Goal: Information Seeking & Learning: Learn about a topic

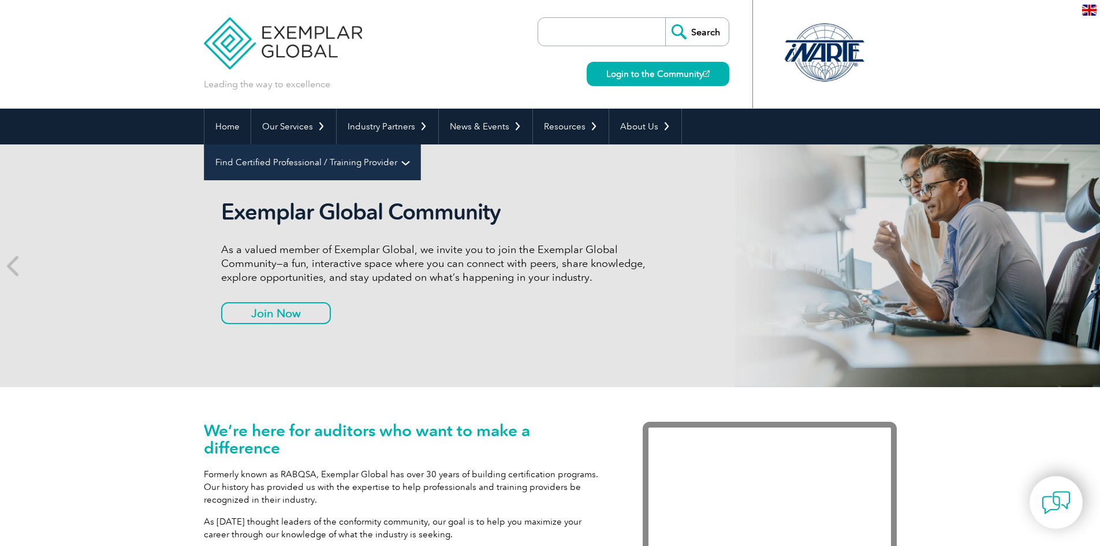
drag, startPoint x: 0, startPoint y: 0, endPoint x: 721, endPoint y: 126, distance: 731.4
click at [420, 144] on link "Find Certified Professional / Training Provider" at bounding box center [312, 162] width 216 height 36
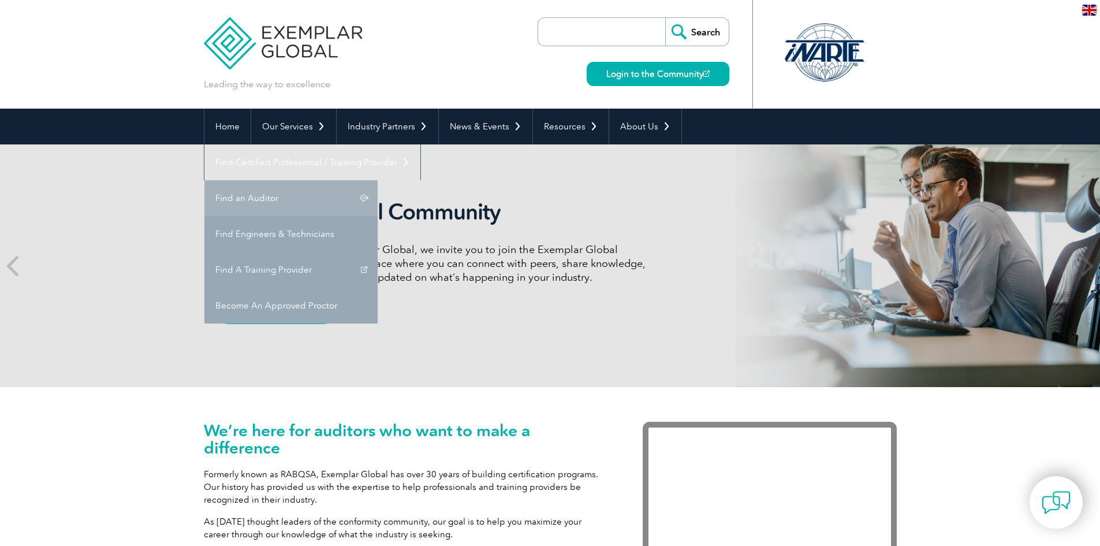
click at [378, 180] on link "Find an Auditor" at bounding box center [290, 198] width 173 height 36
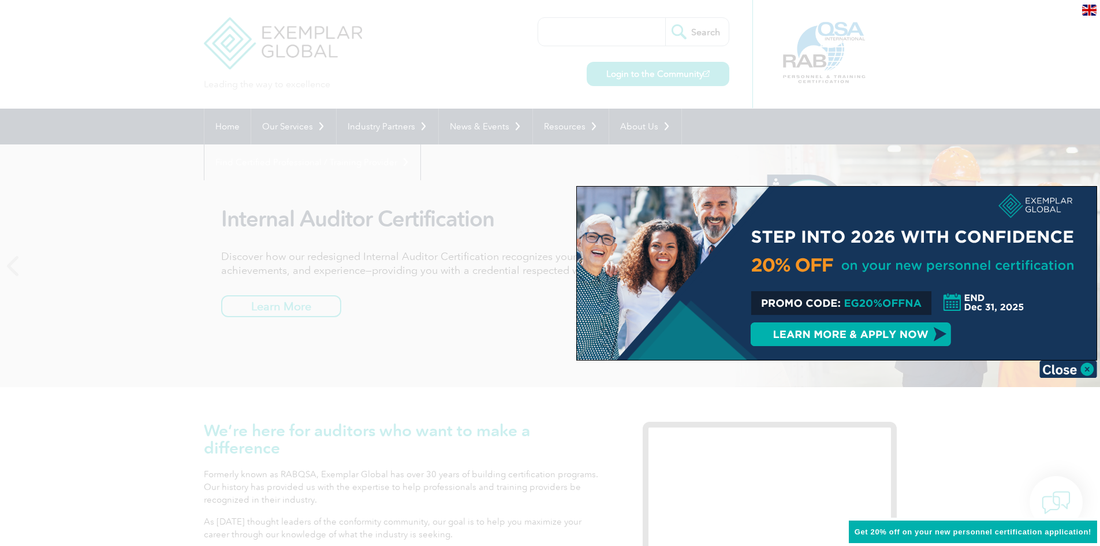
click at [473, 397] on div at bounding box center [550, 273] width 1100 height 546
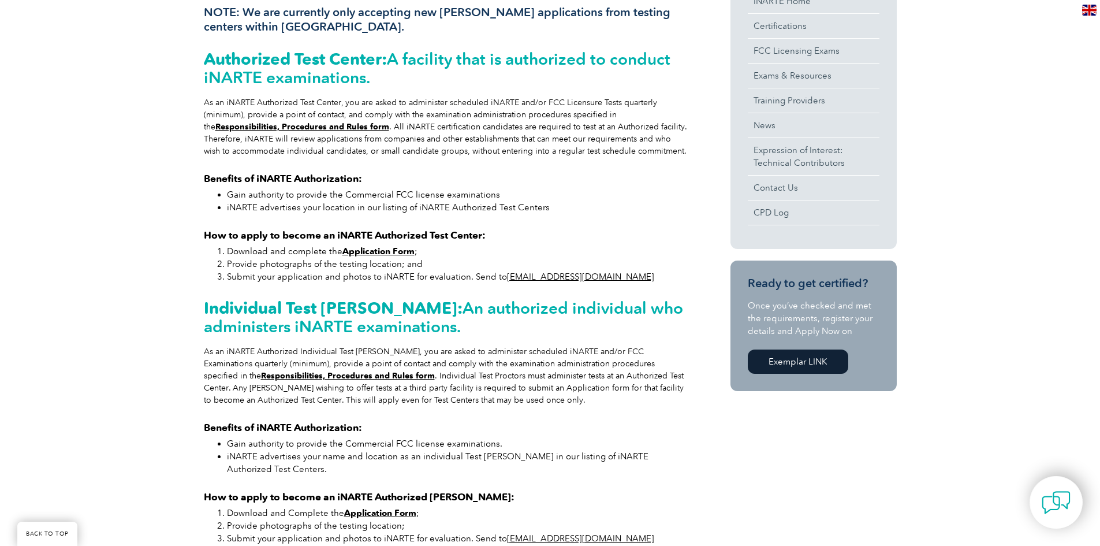
scroll to position [289, 0]
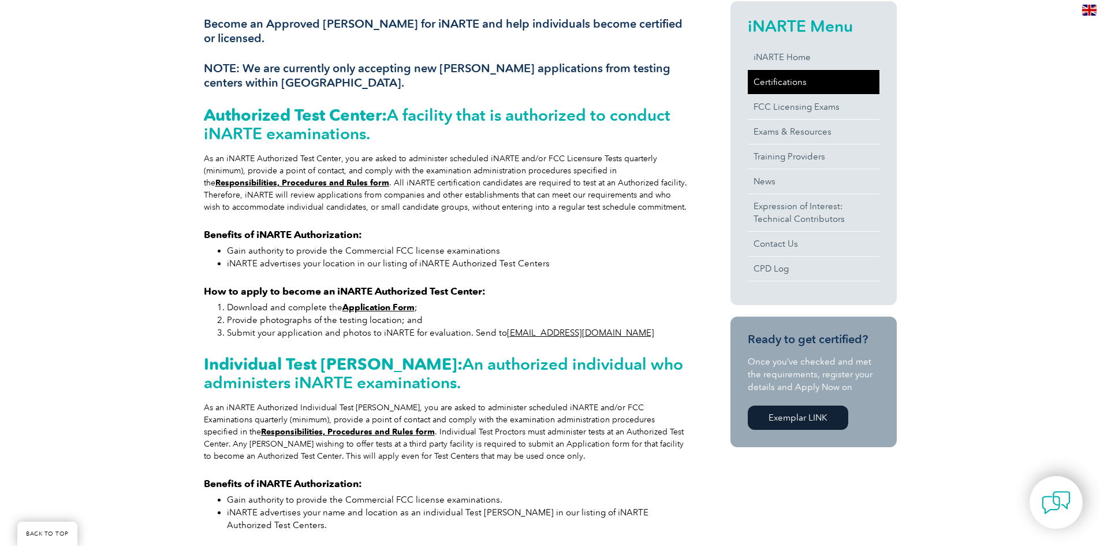
click at [781, 83] on link "Certifications" at bounding box center [814, 82] width 132 height 24
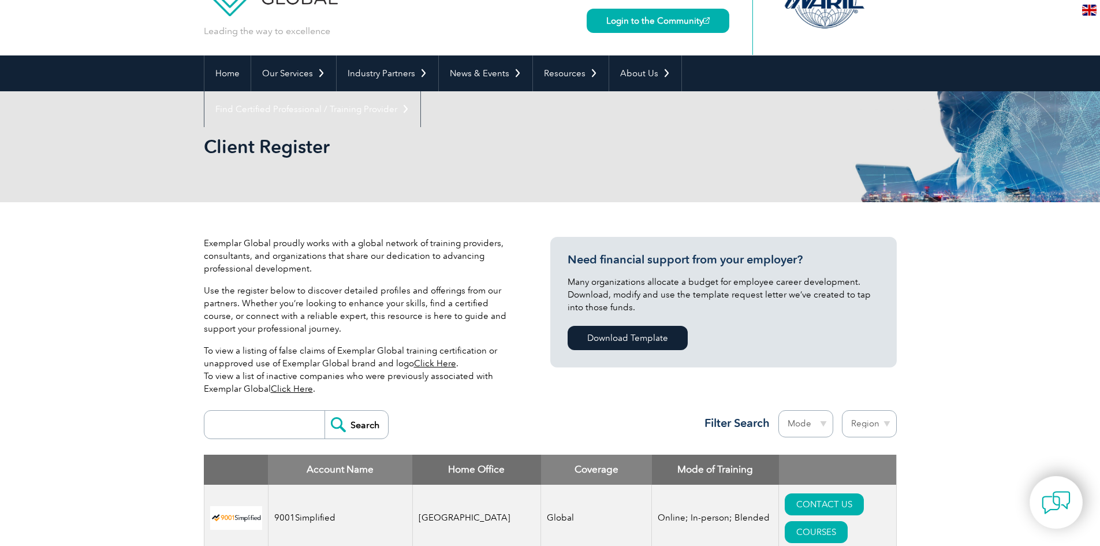
scroll to position [404, 0]
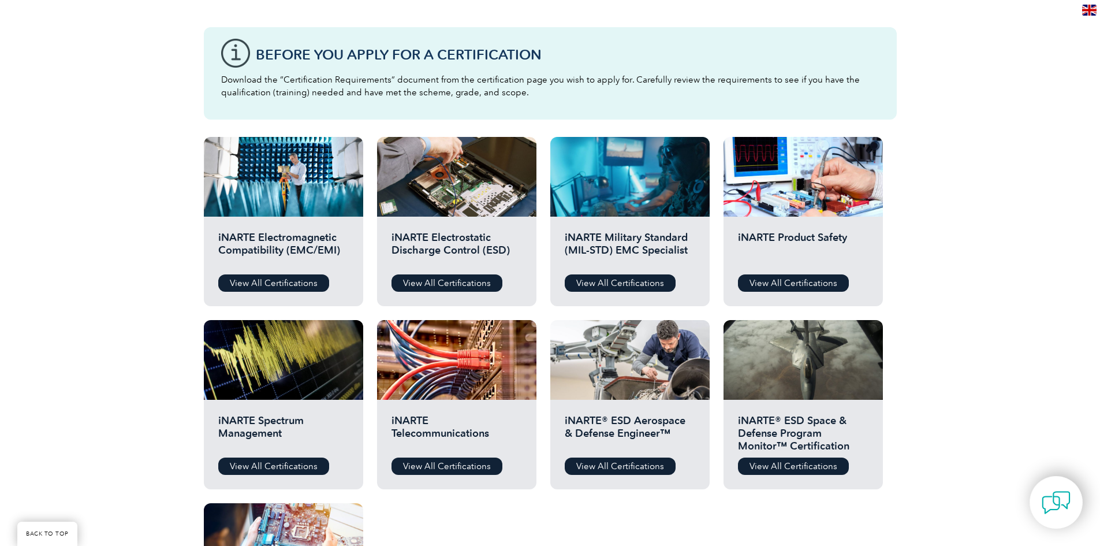
scroll to position [15, 0]
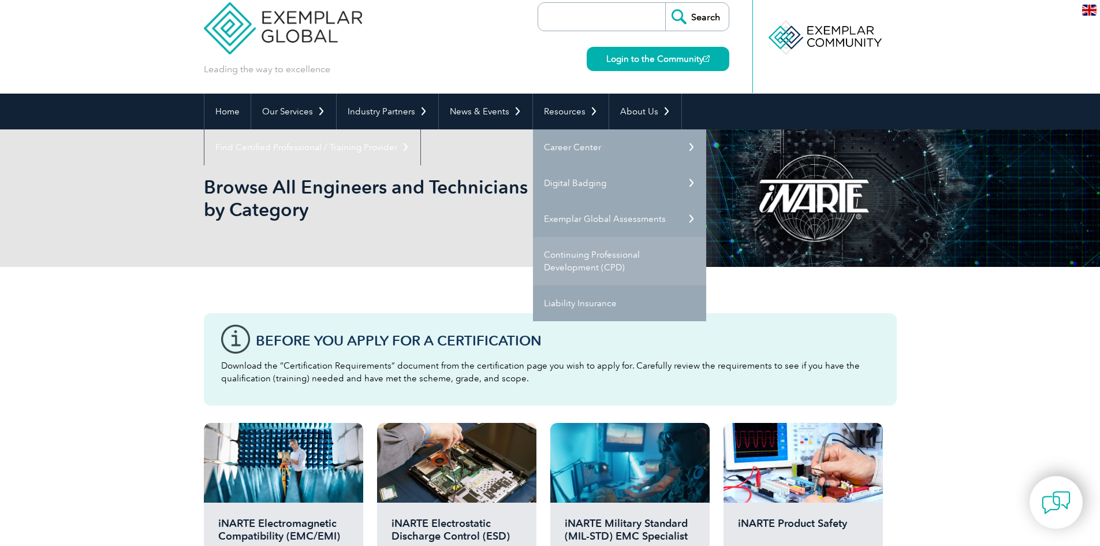
click at [589, 252] on link "Continuing Professional Development (CPD)" at bounding box center [619, 261] width 173 height 48
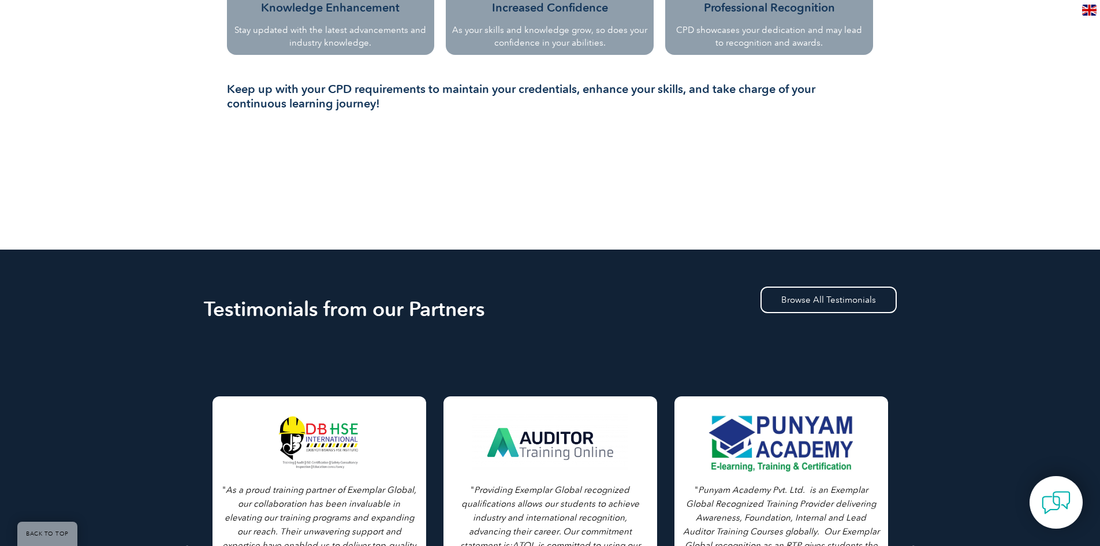
scroll to position [1212, 0]
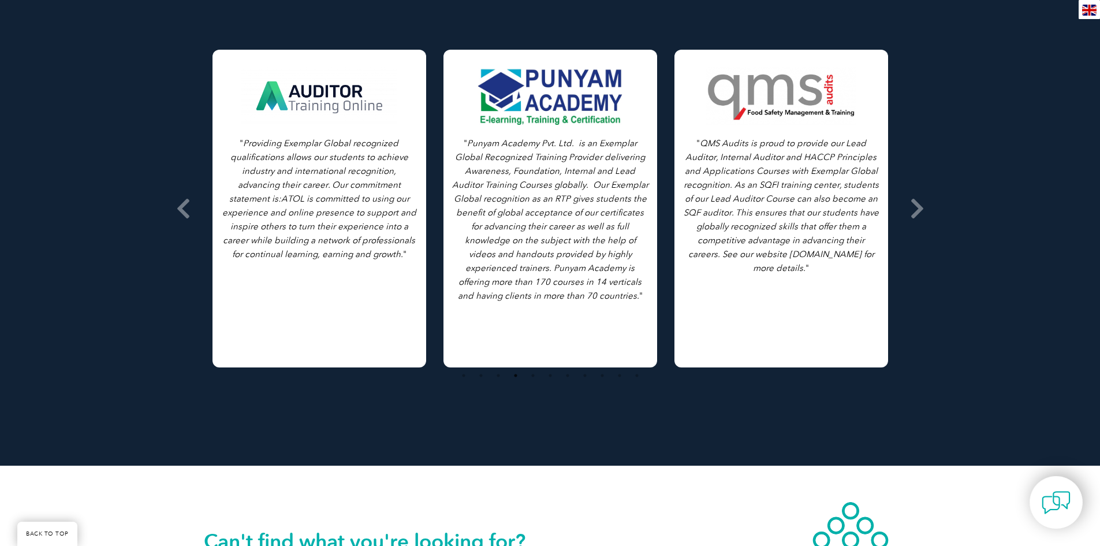
click at [341, 102] on div at bounding box center [319, 96] width 157 height 58
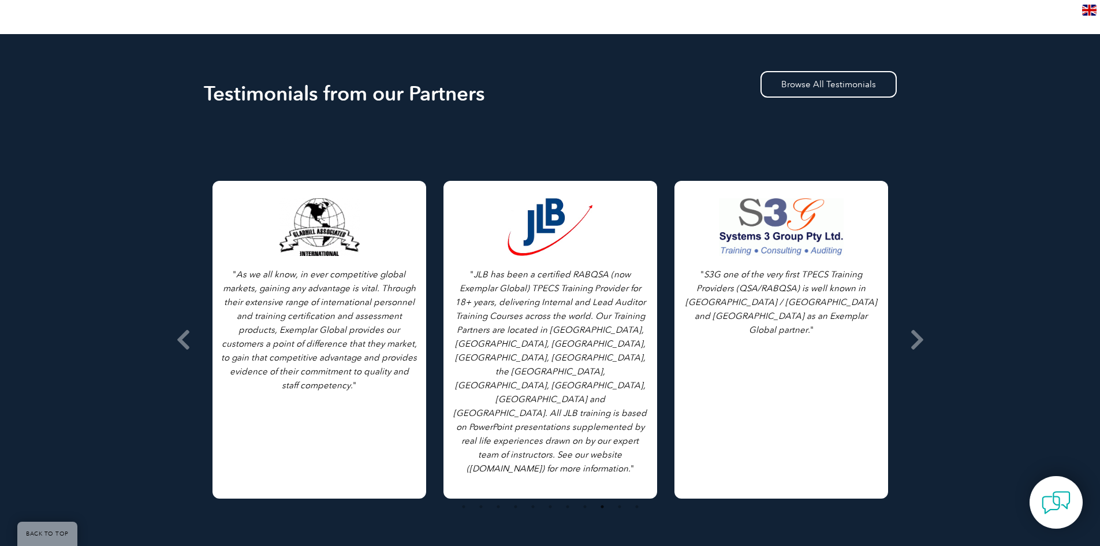
scroll to position [1386, 0]
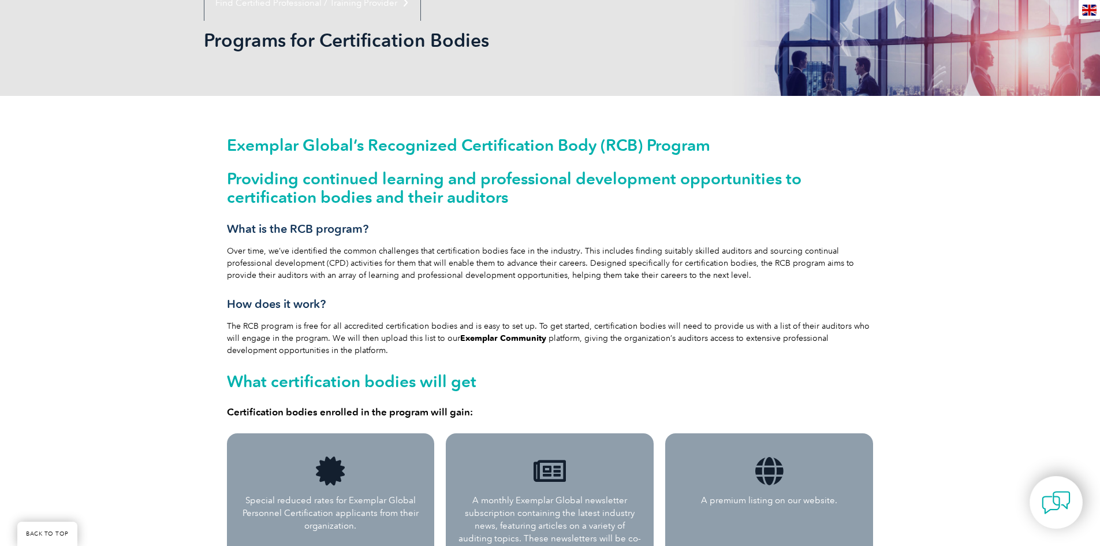
scroll to position [115, 0]
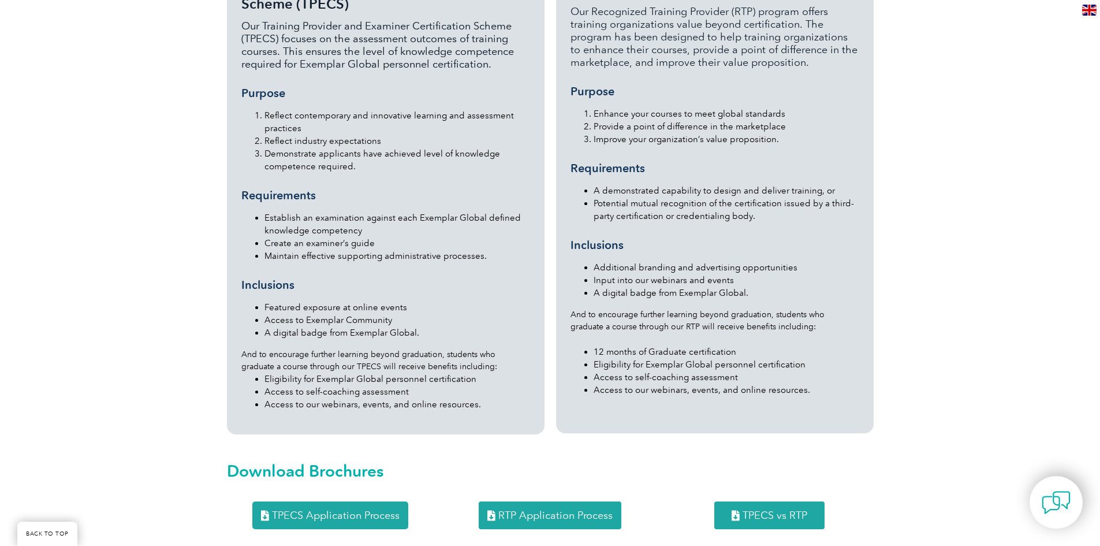
scroll to position [1039, 0]
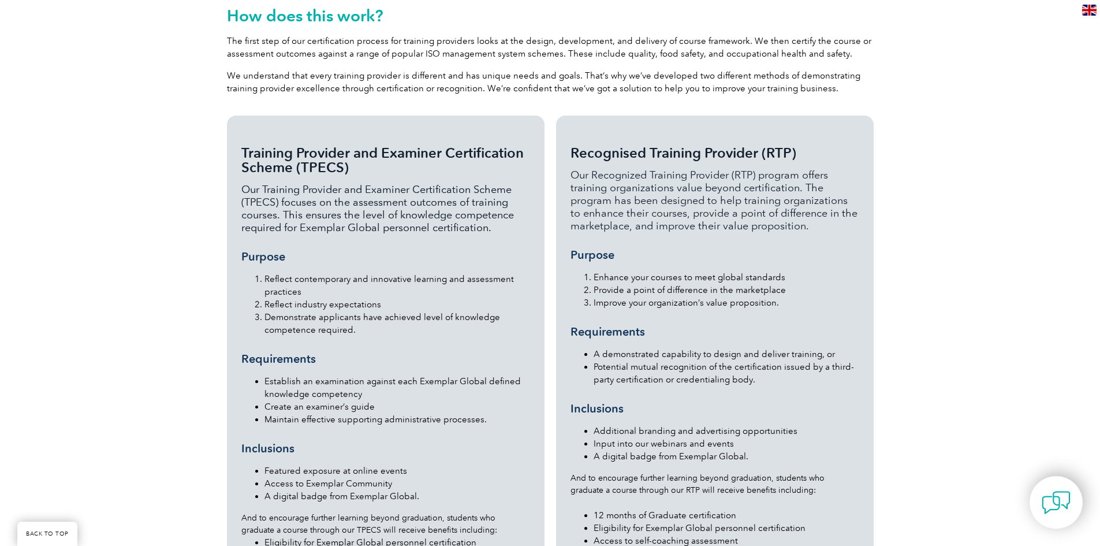
drag, startPoint x: 560, startPoint y: 120, endPoint x: 834, endPoint y: 197, distance: 284.4
click at [834, 197] on div "Recognised Training Provider (RTP) Our Recognized Training Provider (RTP) progr…" at bounding box center [715, 355] width 318 height 481
click at [781, 271] on li "Enhance your courses to meet global standards" at bounding box center [727, 277] width 266 height 13
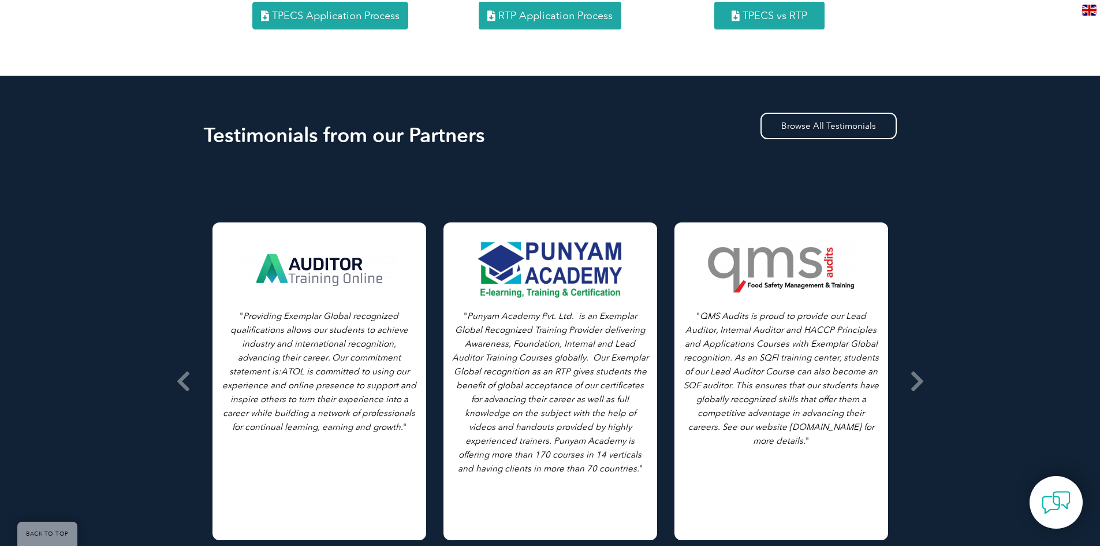
scroll to position [1790, 0]
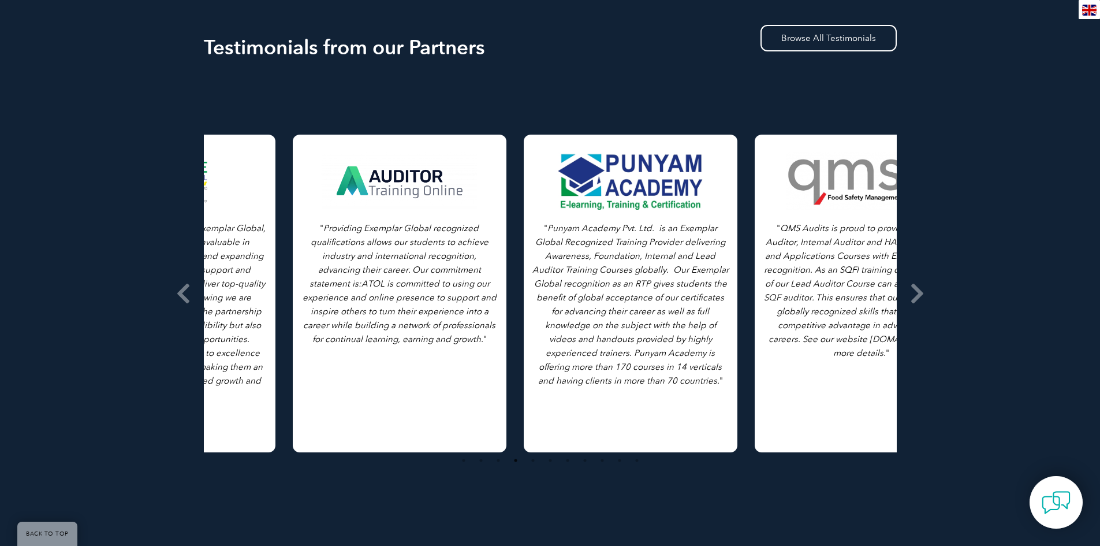
drag, startPoint x: 313, startPoint y: 157, endPoint x: 393, endPoint y: 167, distance: 80.8
click at [393, 167] on div at bounding box center [399, 181] width 157 height 58
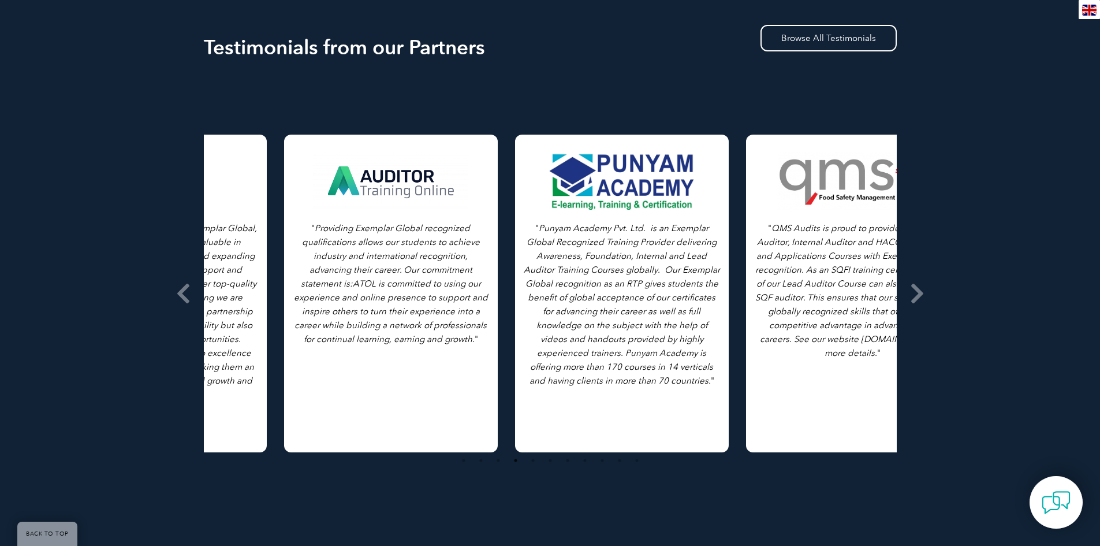
drag, startPoint x: 268, startPoint y: 332, endPoint x: 342, endPoint y: 327, distance: 74.0
click at [342, 327] on div "" Providing Exemplar Global recognized qualifications allows our students to ac…" at bounding box center [391, 294] width 214 height 318
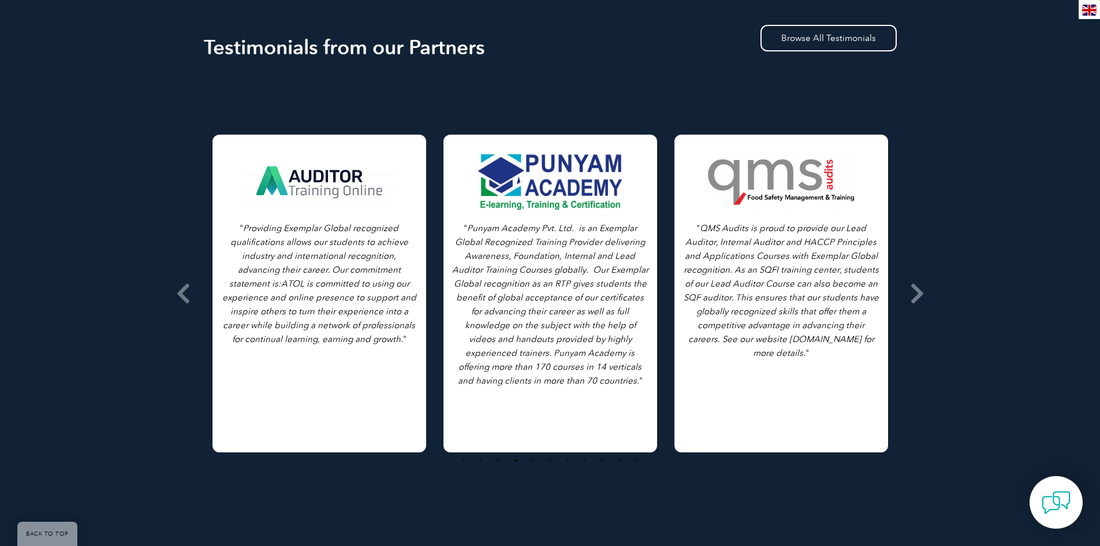
drag, startPoint x: 353, startPoint y: 328, endPoint x: 727, endPoint y: 333, distance: 373.6
click at [426, 336] on div "" Providing Exemplar Global recognized qualifications allows our students to ac…" at bounding box center [319, 294] width 214 height 318
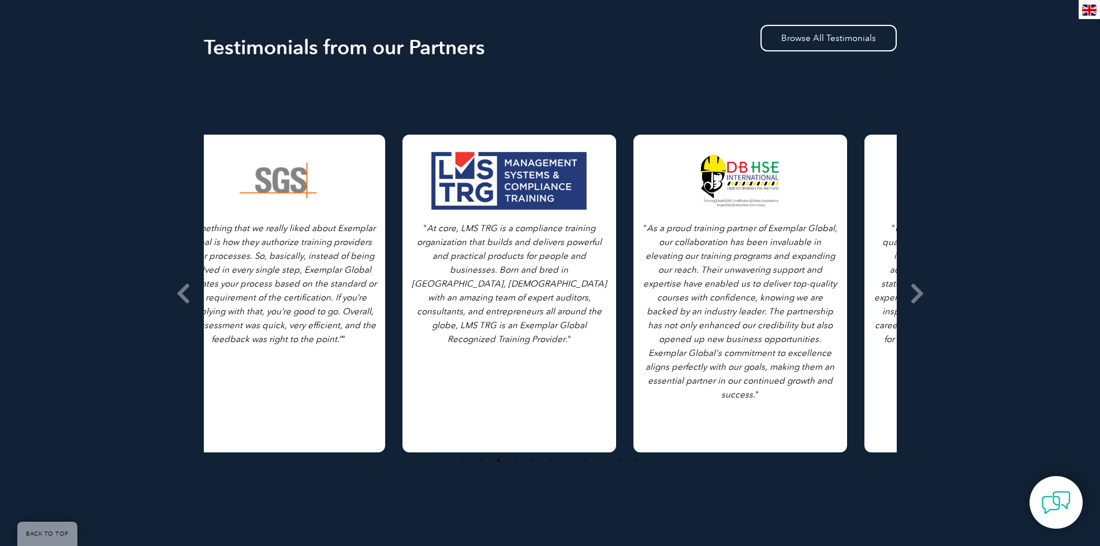
drag, startPoint x: 277, startPoint y: 314, endPoint x: 698, endPoint y: 314, distance: 420.9
click at [698, 314] on icon "As a proud training partner of Exemplar Global, our collaboration has been inva…" at bounding box center [740, 311] width 194 height 177
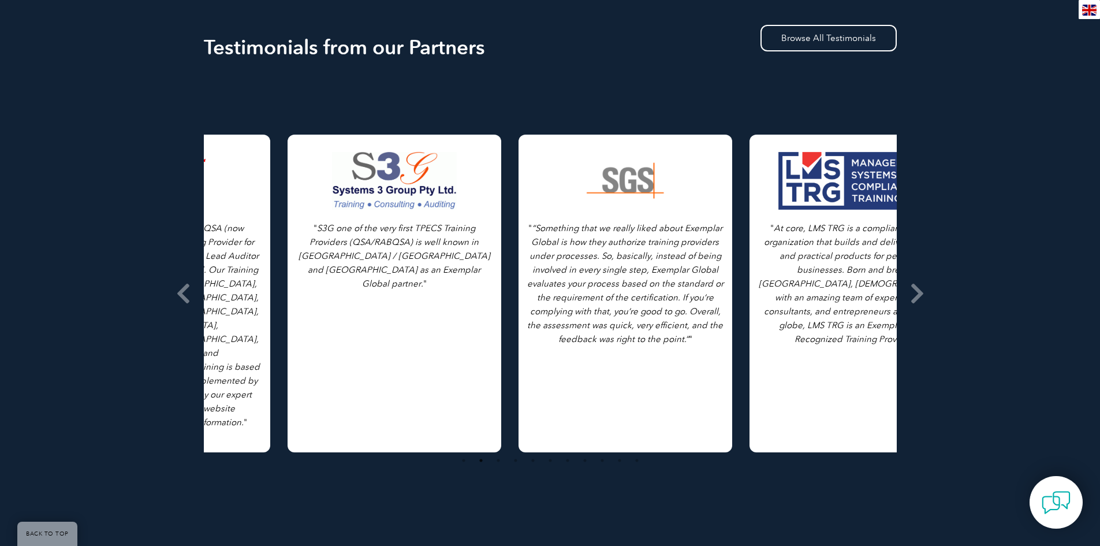
drag, startPoint x: 264, startPoint y: 294, endPoint x: 796, endPoint y: 300, distance: 531.8
click at [796, 300] on icon "At core, LMS TRG is a compliance training organization that builds and delivers…" at bounding box center [856, 283] width 195 height 121
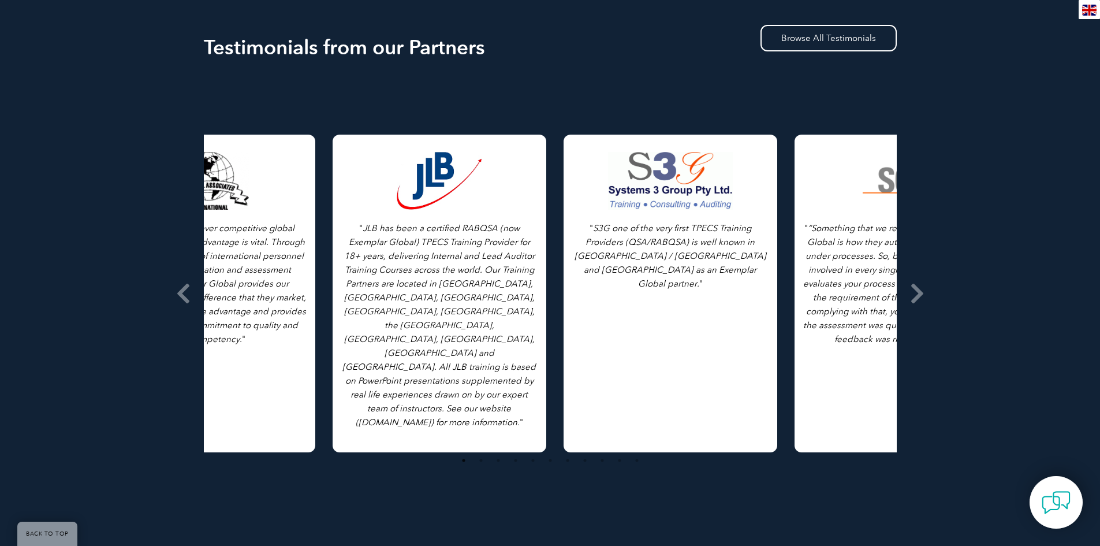
drag, startPoint x: 354, startPoint y: 271, endPoint x: 874, endPoint y: 268, distance: 520.2
click at [874, 268] on icon "“Something that we really liked about Exemplar Global is how they authorize tra…" at bounding box center [901, 283] width 196 height 121
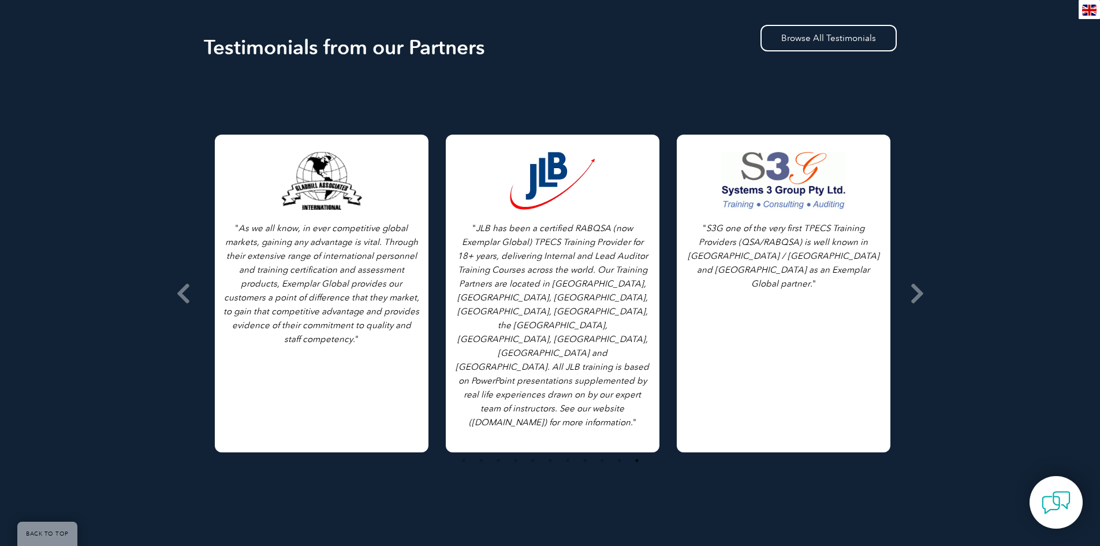
drag, startPoint x: 279, startPoint y: 245, endPoint x: 738, endPoint y: 251, distance: 459.0
click at [738, 251] on p "" S3G one of the very first TPECS Training Providers (QSA/RABQSA) is well known…" at bounding box center [783, 255] width 196 height 69
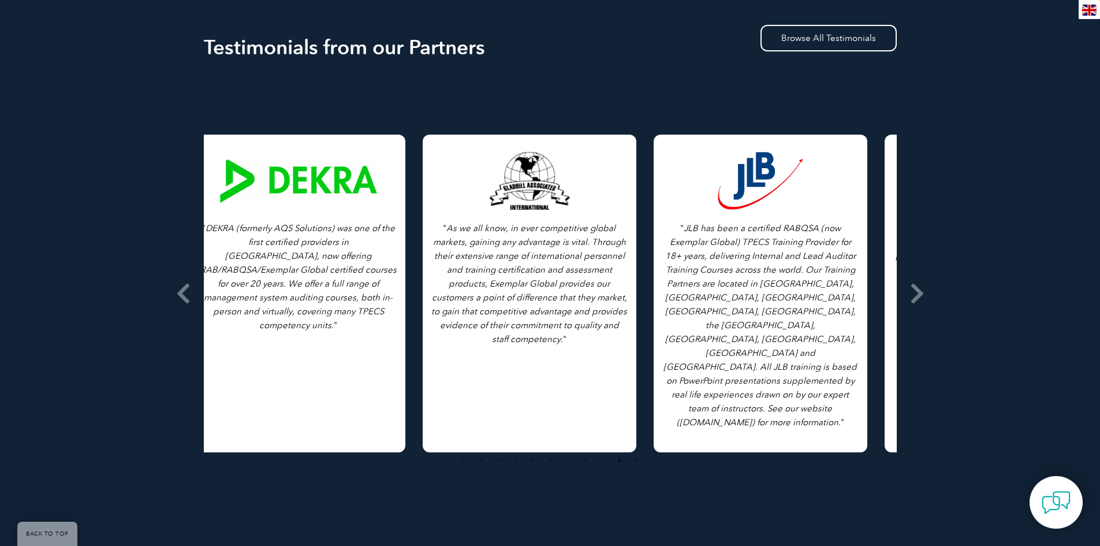
drag, startPoint x: 263, startPoint y: 271, endPoint x: 704, endPoint y: 248, distance: 441.7
click at [704, 248] on icon "JLB has been a certified RABQSA (now Exemplar Global) TPECS Training Provider f…" at bounding box center [759, 325] width 193 height 204
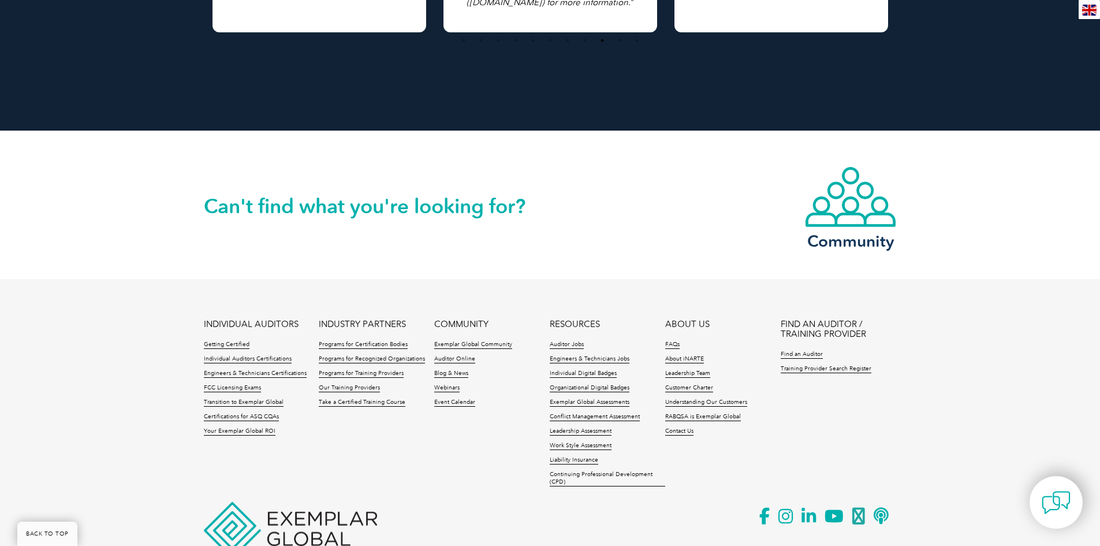
scroll to position [2232, 0]
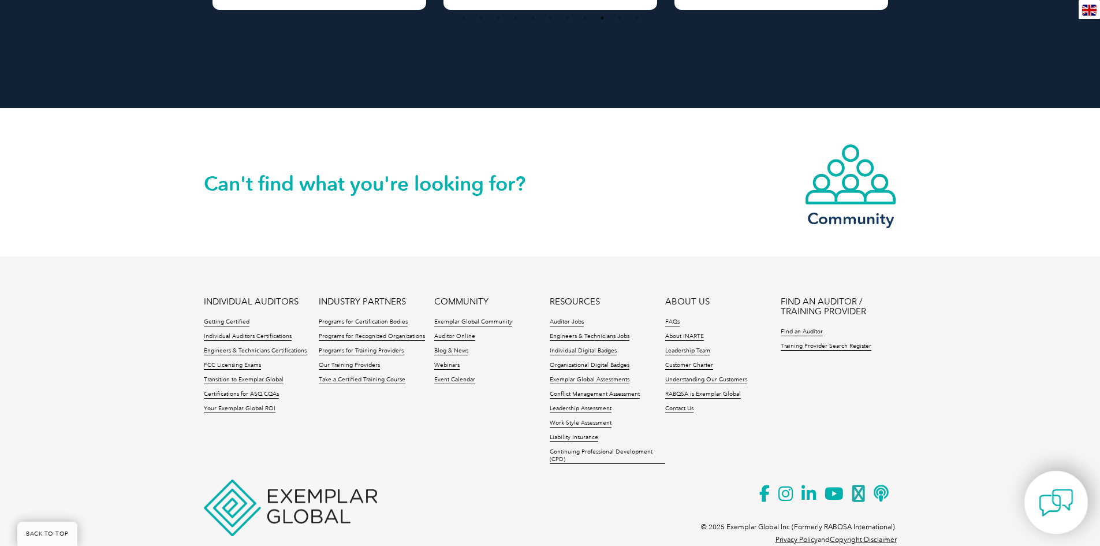
click at [1042, 488] on img at bounding box center [1056, 502] width 35 height 35
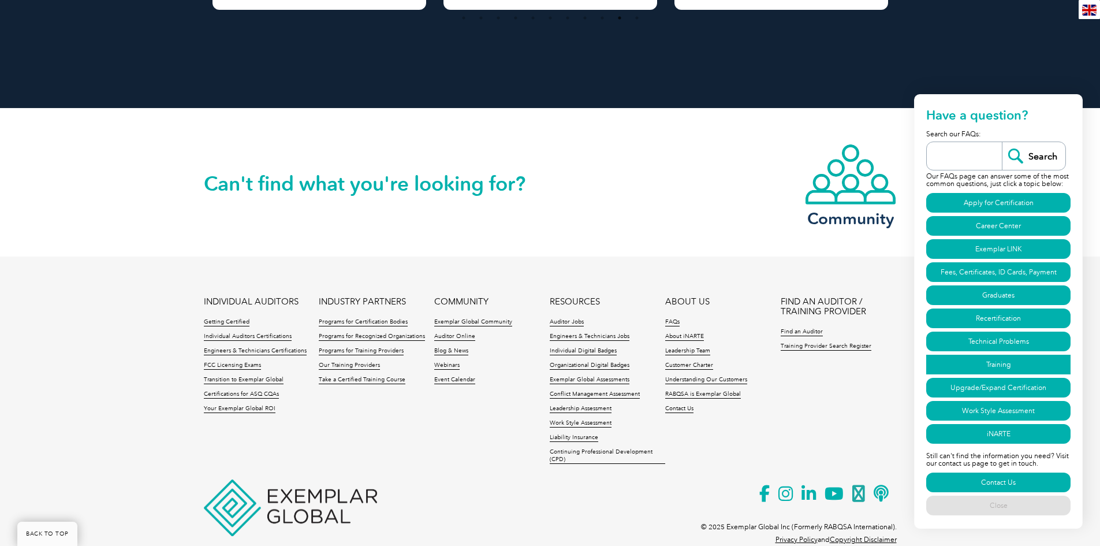
click at [1003, 356] on link "Training" at bounding box center [998, 364] width 144 height 20
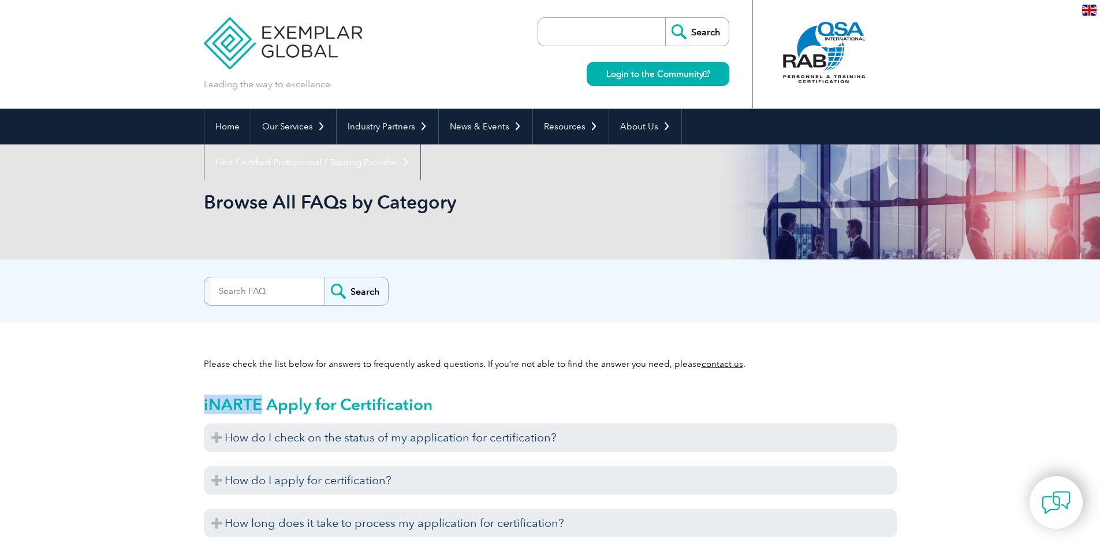
drag, startPoint x: 204, startPoint y: 402, endPoint x: 262, endPoint y: 402, distance: 58.3
click at [262, 402] on h2 "iNARTE Apply for Certification" at bounding box center [550, 404] width 693 height 18
click at [567, 290] on div "Search" at bounding box center [550, 288] width 693 height 23
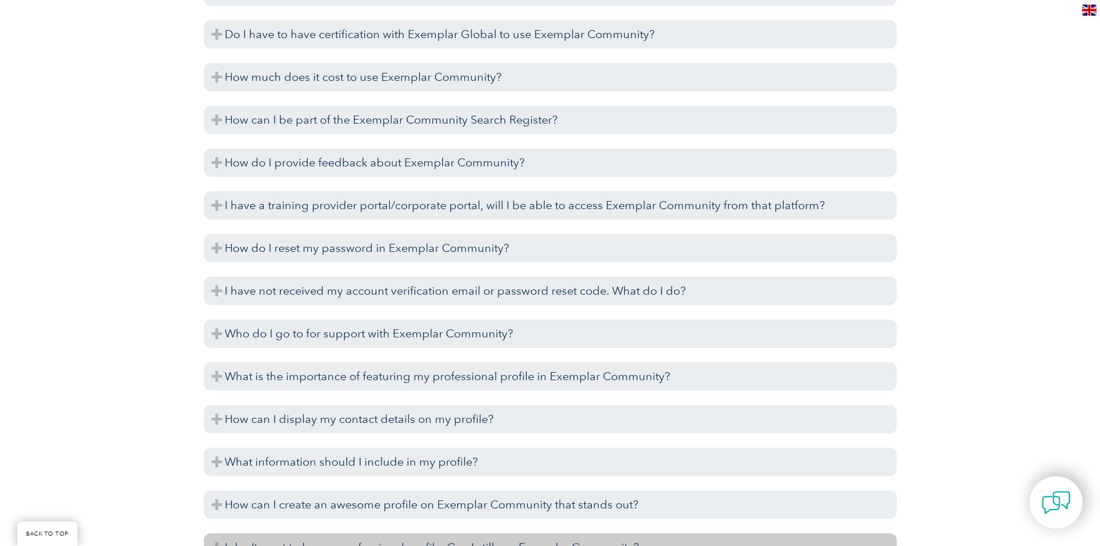
scroll to position [2425, 0]
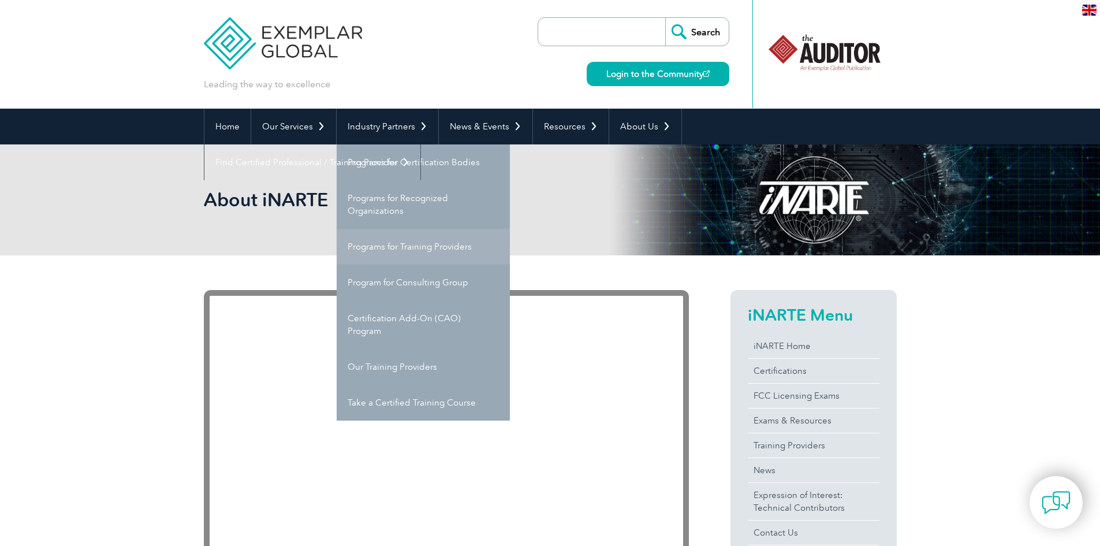
click at [392, 250] on link "Programs for Training Providers" at bounding box center [423, 247] width 173 height 36
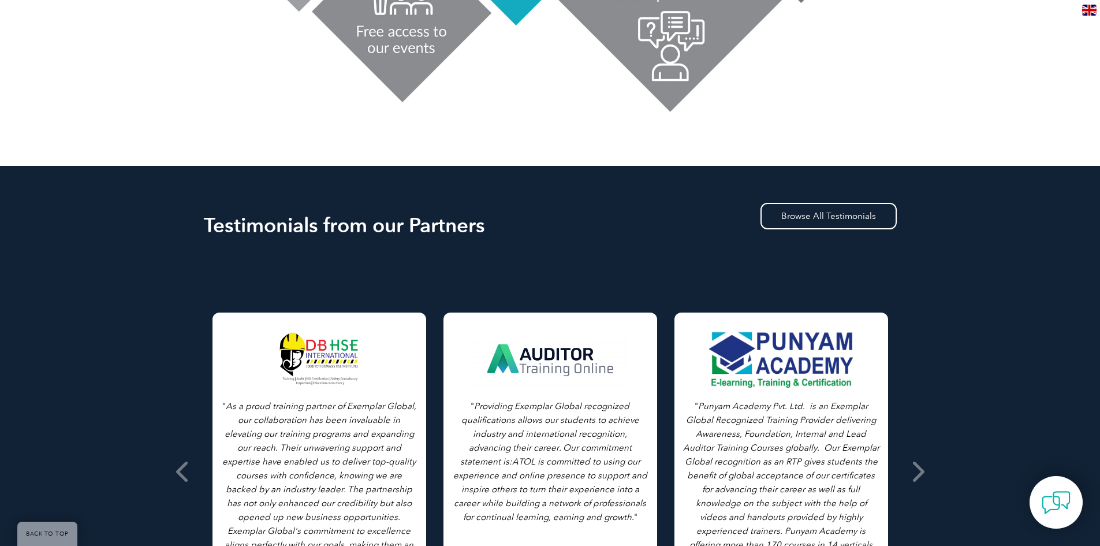
scroll to position [425, 0]
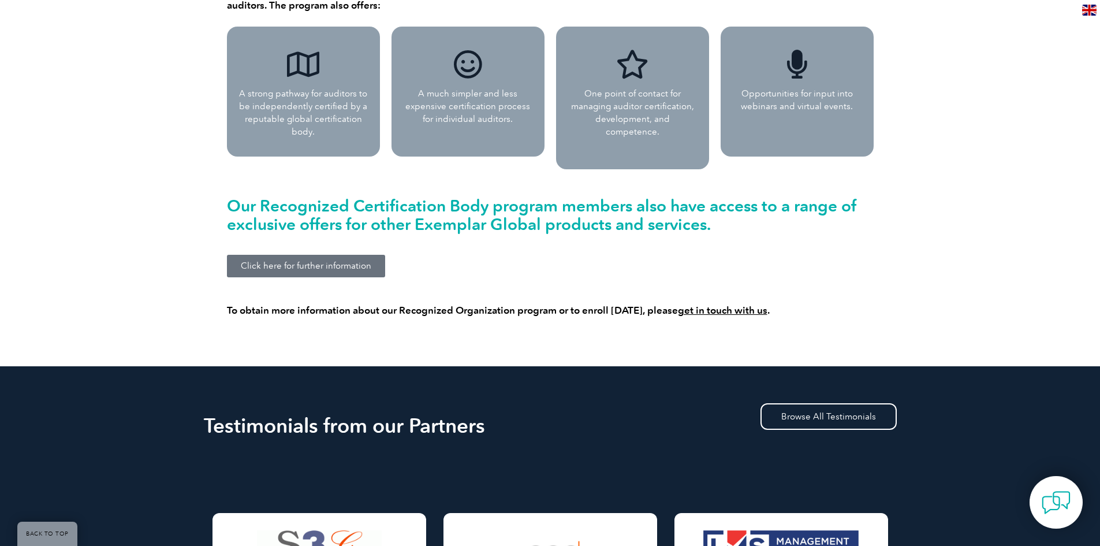
scroll to position [1097, 0]
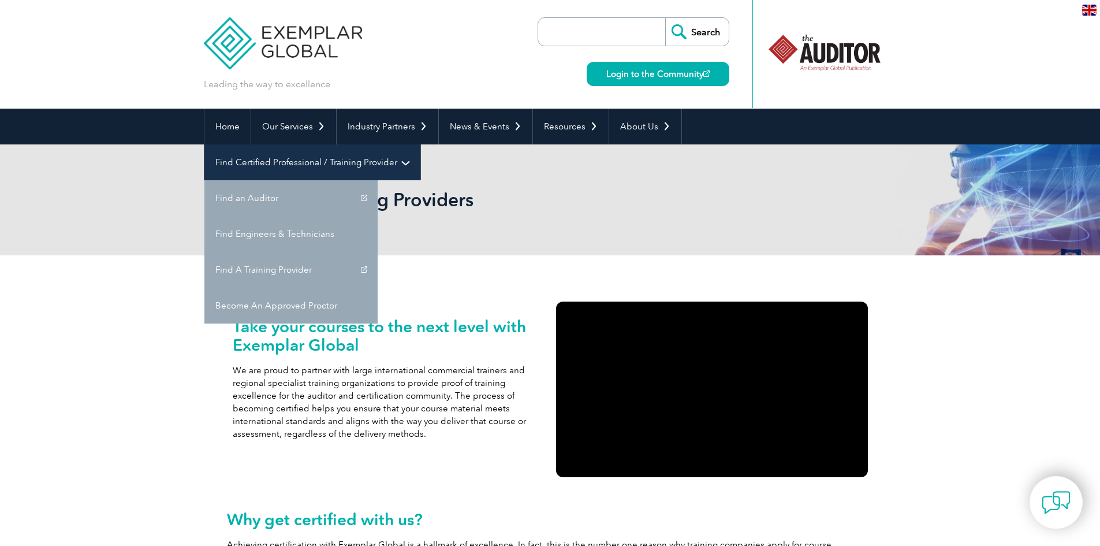
click at [420, 144] on link "Find Certified Professional / Training Provider" at bounding box center [312, 162] width 216 height 36
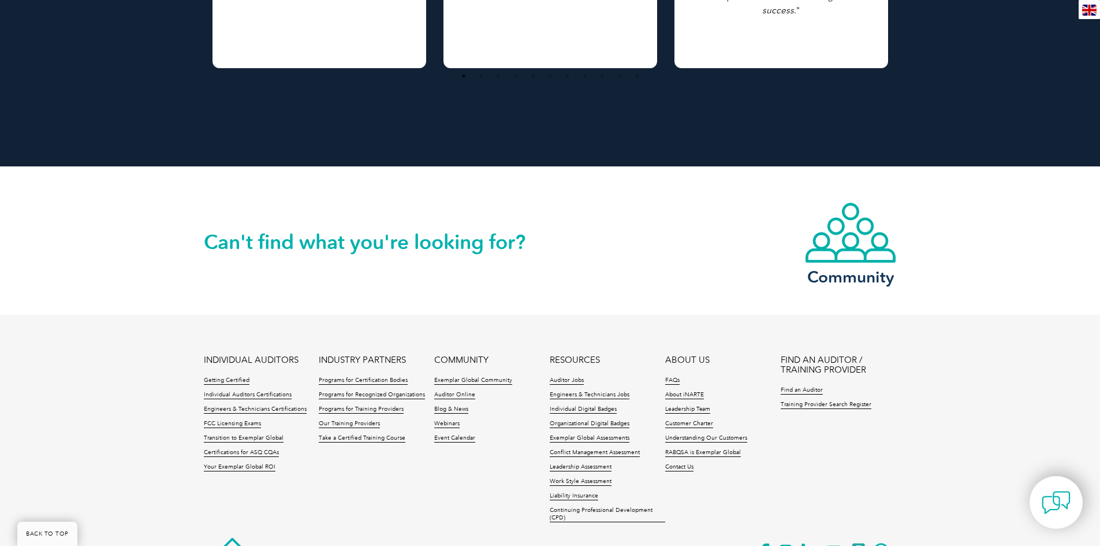
scroll to position [2194, 0]
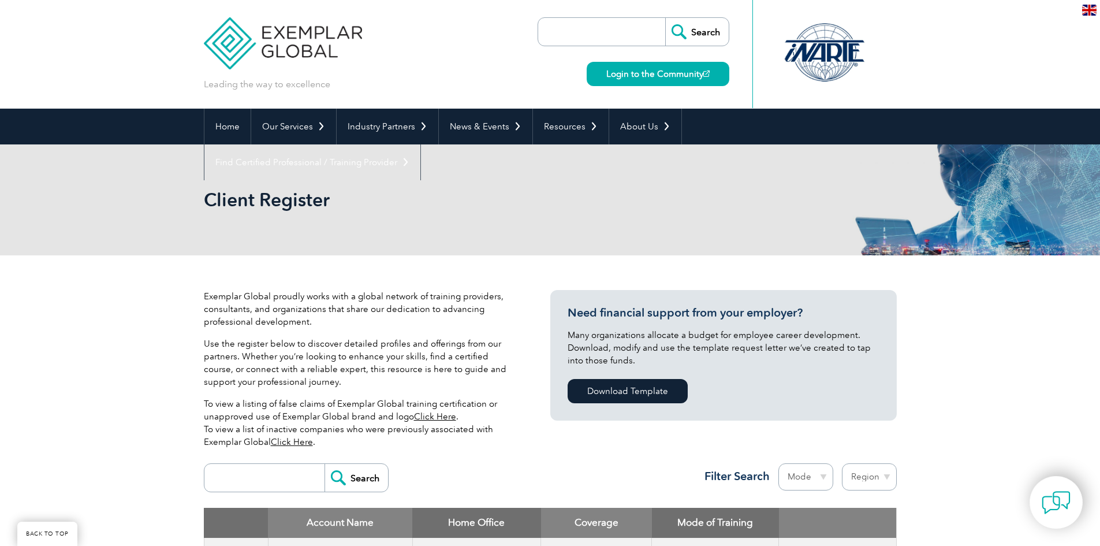
scroll to position [346, 0]
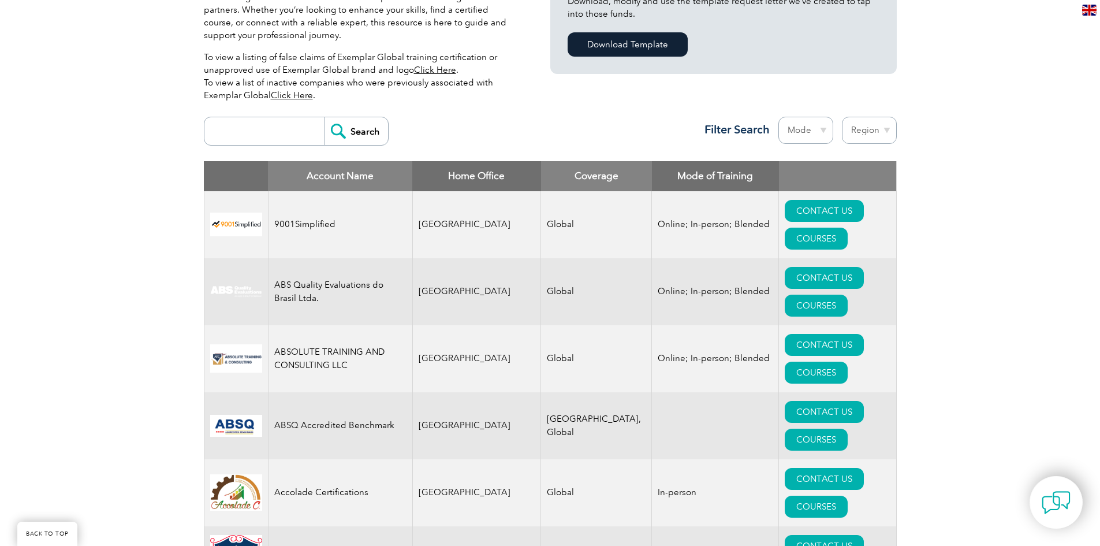
click at [856, 133] on select "Region Australia Bahrain Bangladesh Brazil Canada Colombia Dominican Republic E…" at bounding box center [869, 130] width 55 height 27
select select "[GEOGRAPHIC_DATA]"
click at [842, 117] on select "Region Australia Bahrain Bangladesh Brazil Canada Colombia Dominican Republic E…" at bounding box center [869, 130] width 55 height 27
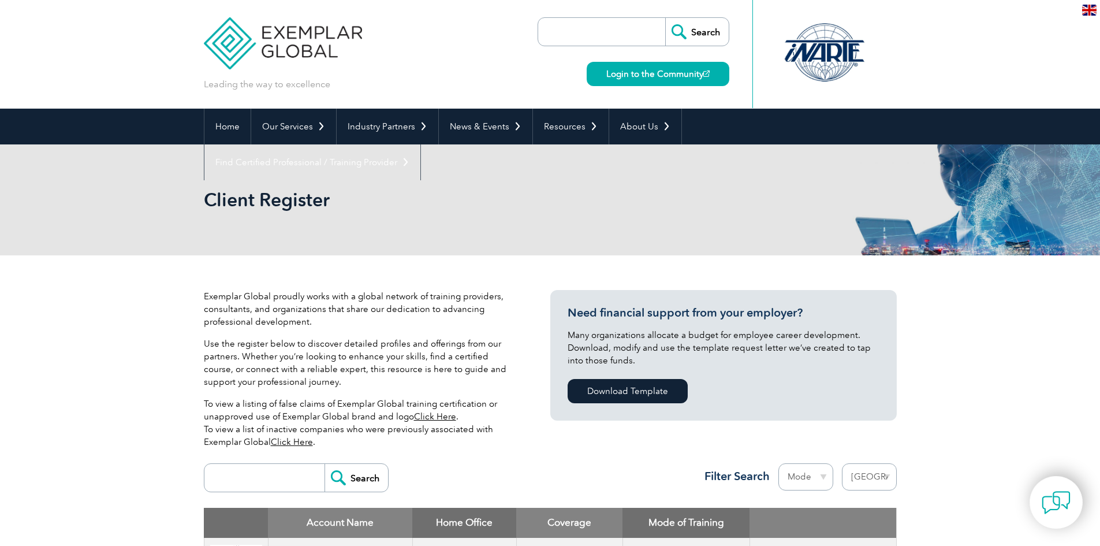
select select "[GEOGRAPHIC_DATA]"
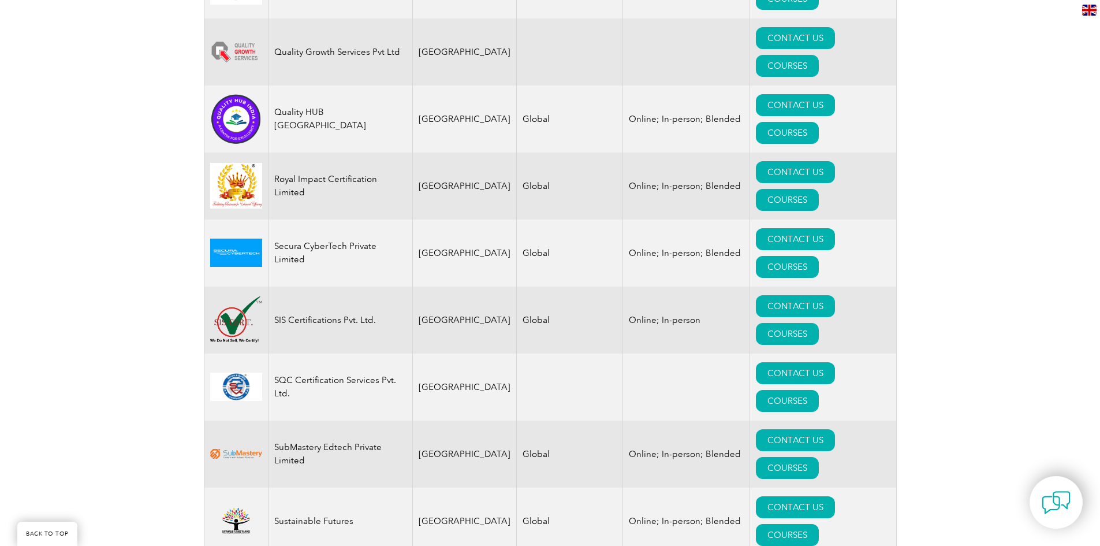
scroll to position [2252, 0]
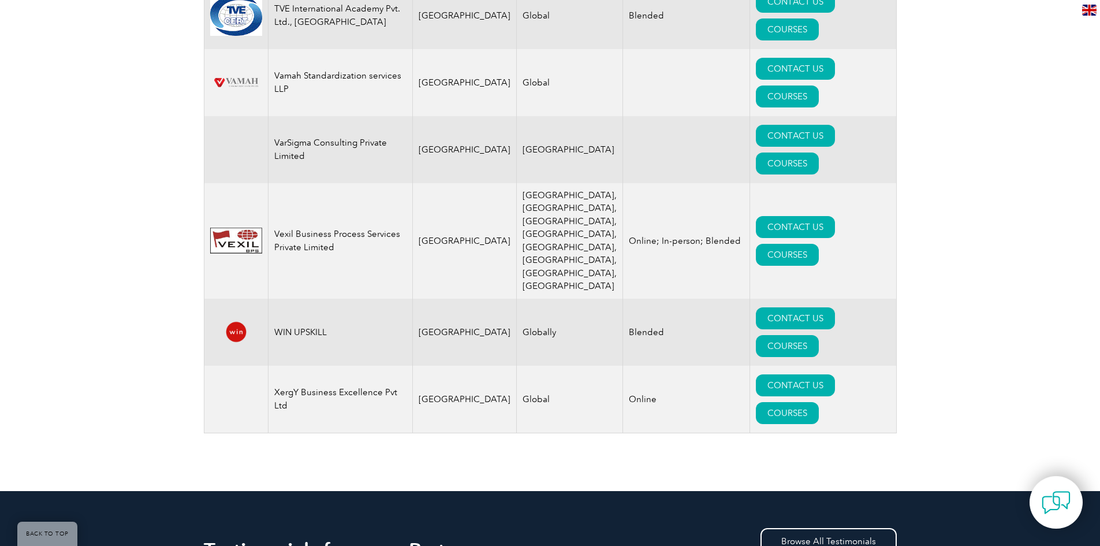
scroll to position [3395, 0]
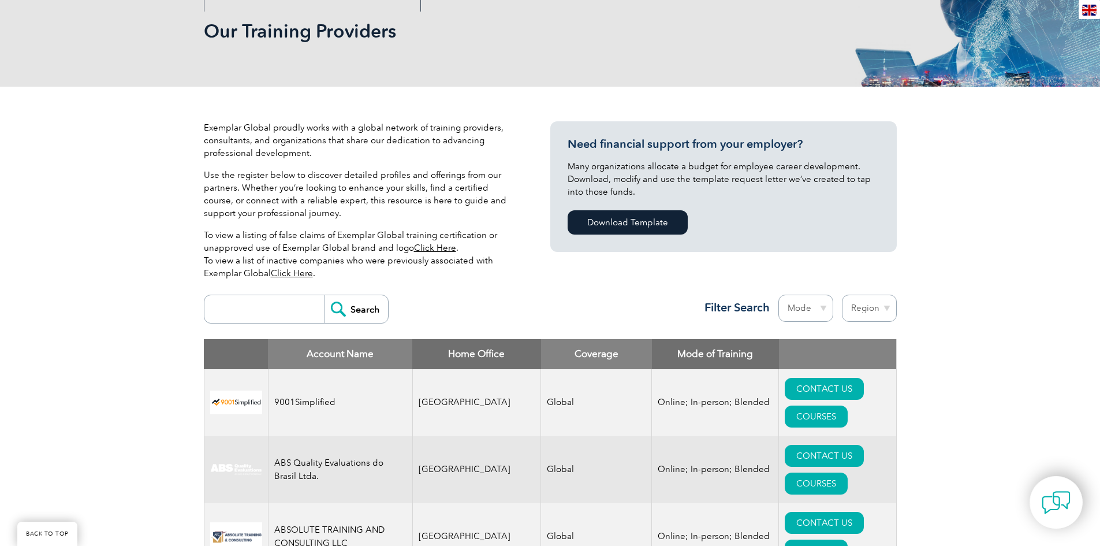
scroll to position [173, 0]
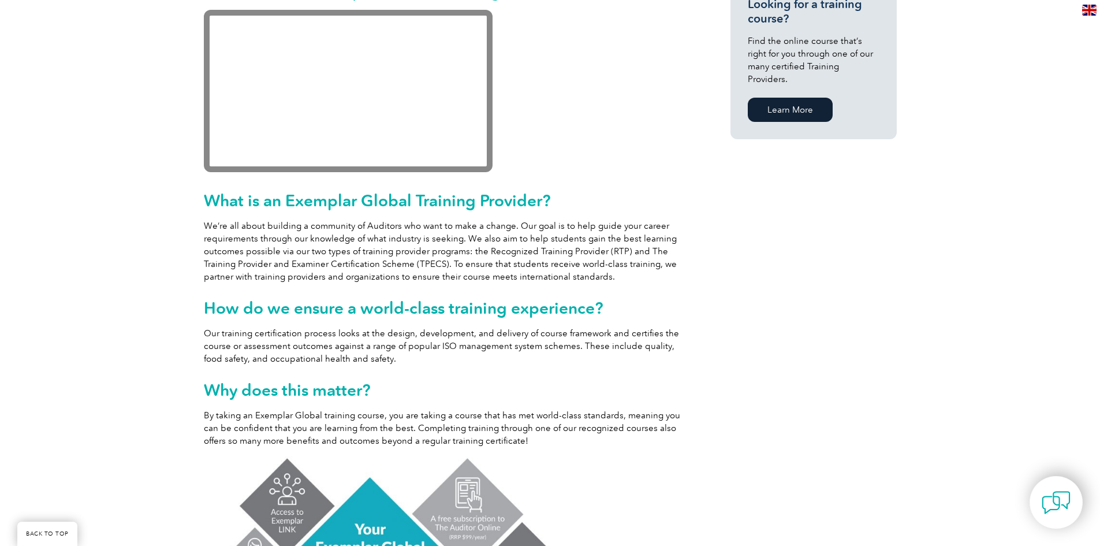
scroll to position [752, 0]
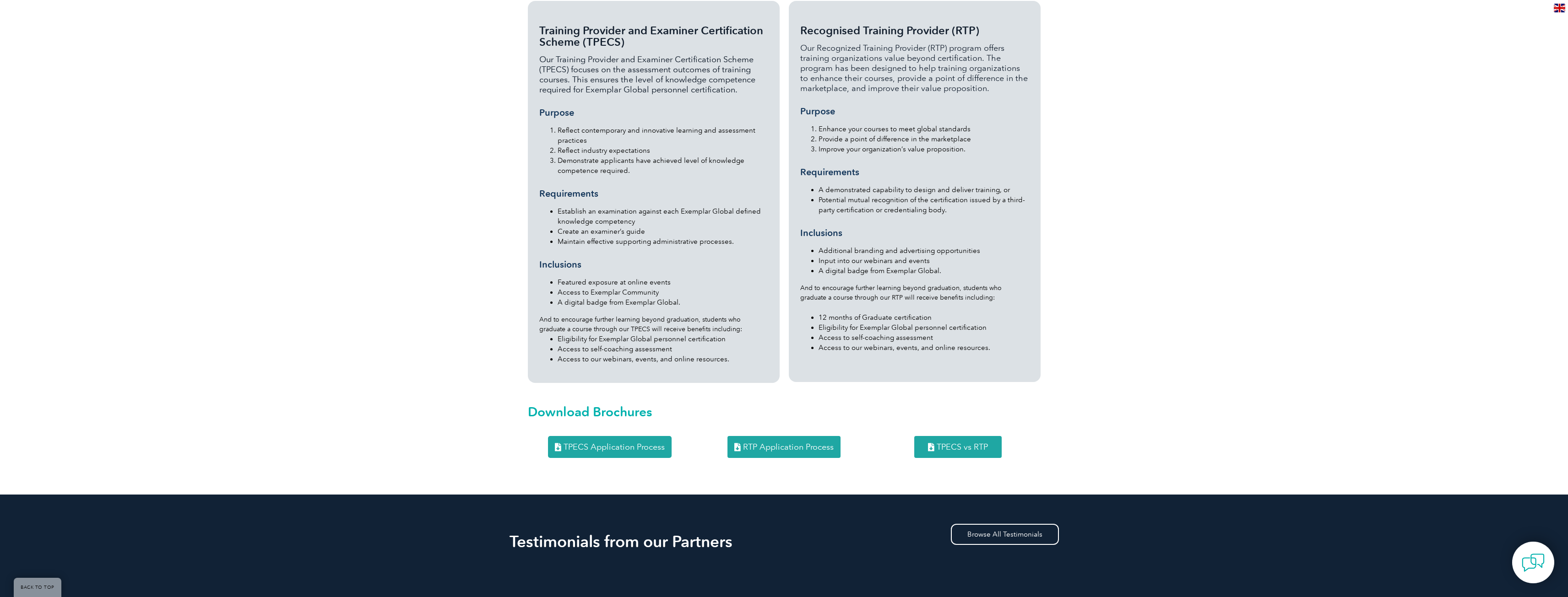
scroll to position [916, 0]
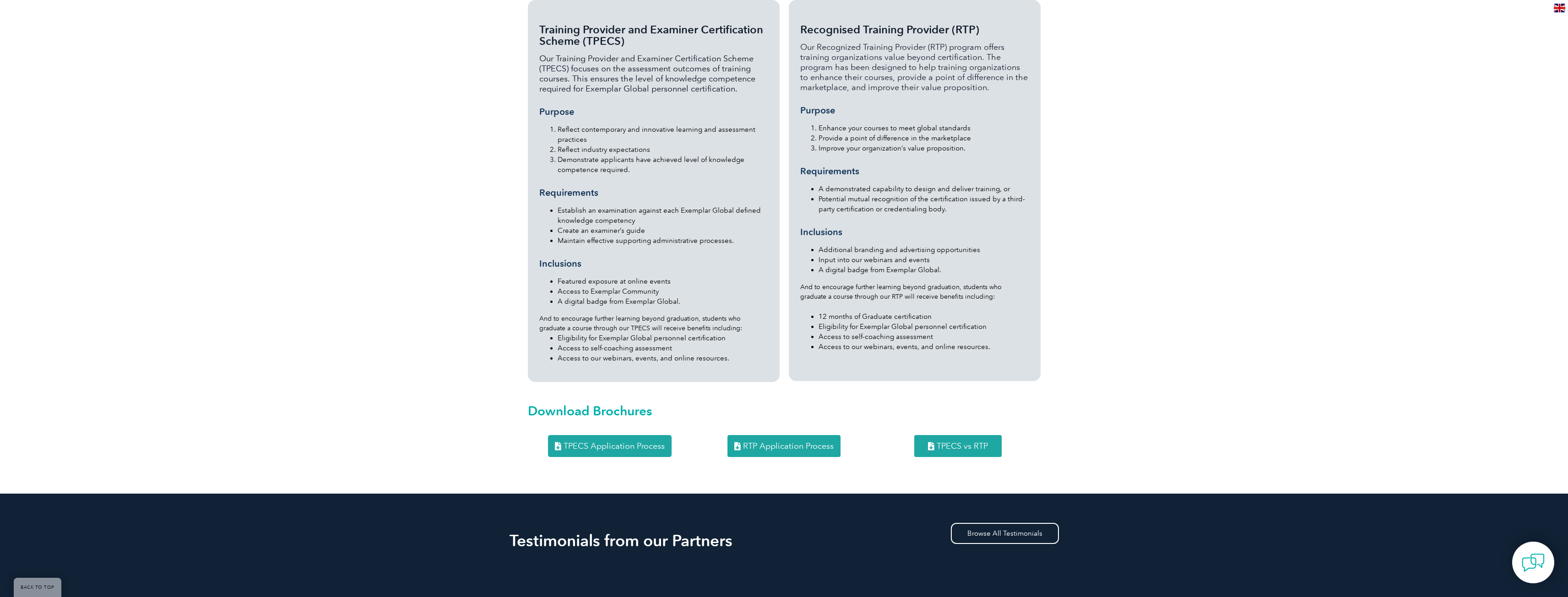
click at [791, 442] on span "RTP Application Process" at bounding box center [788, 446] width 90 height 8
click at [1546, 552] on img at bounding box center [1533, 563] width 28 height 28
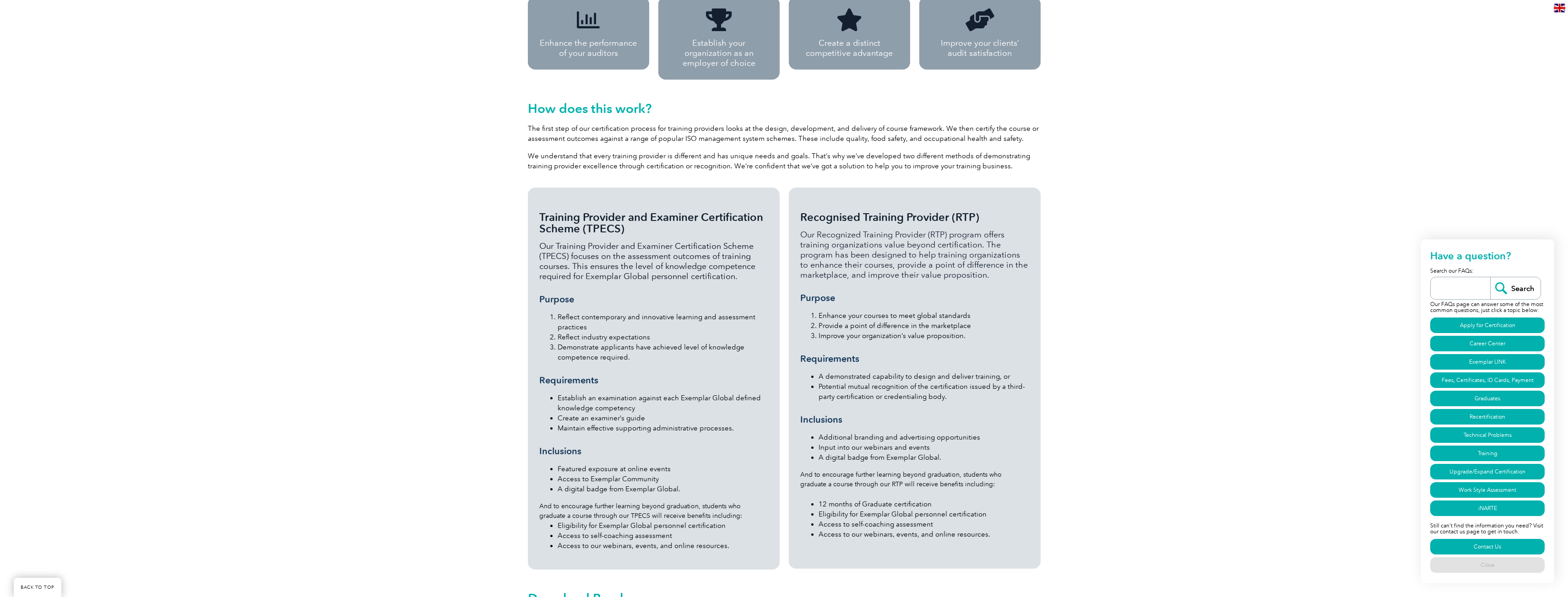
scroll to position [687, 0]
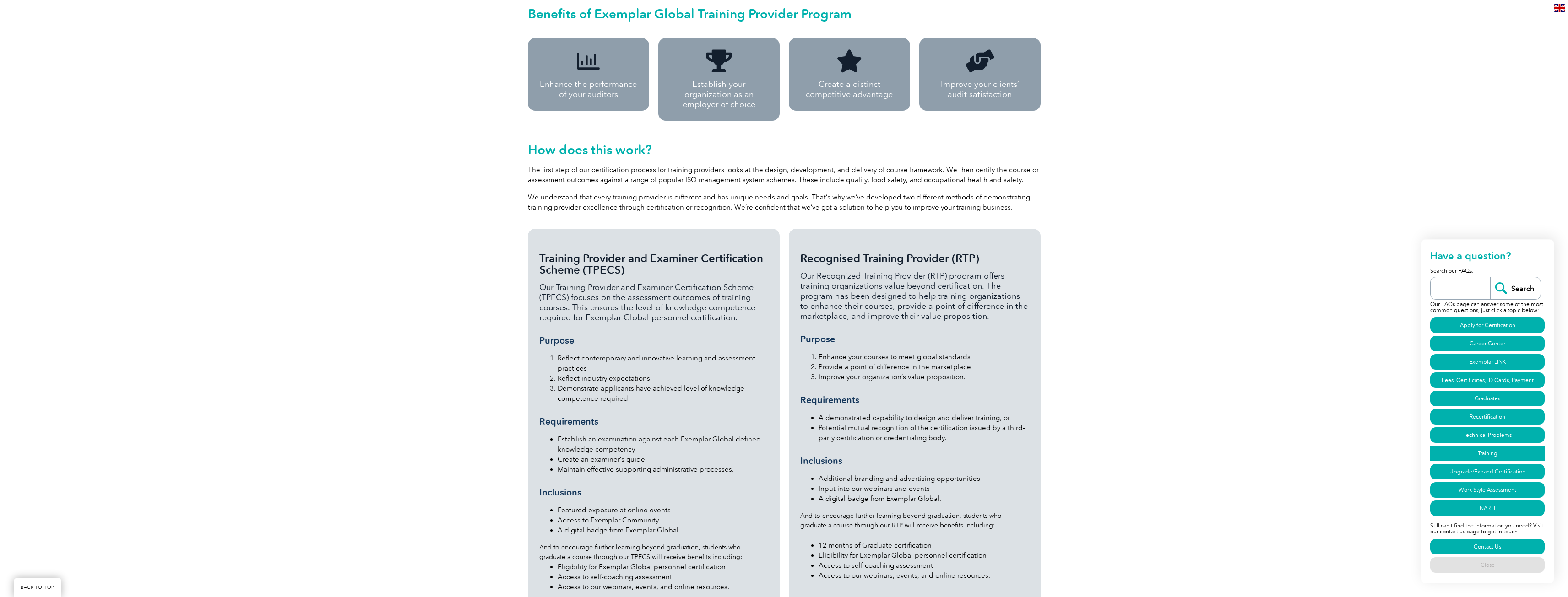
click at [1491, 450] on link "Training" at bounding box center [1488, 453] width 114 height 16
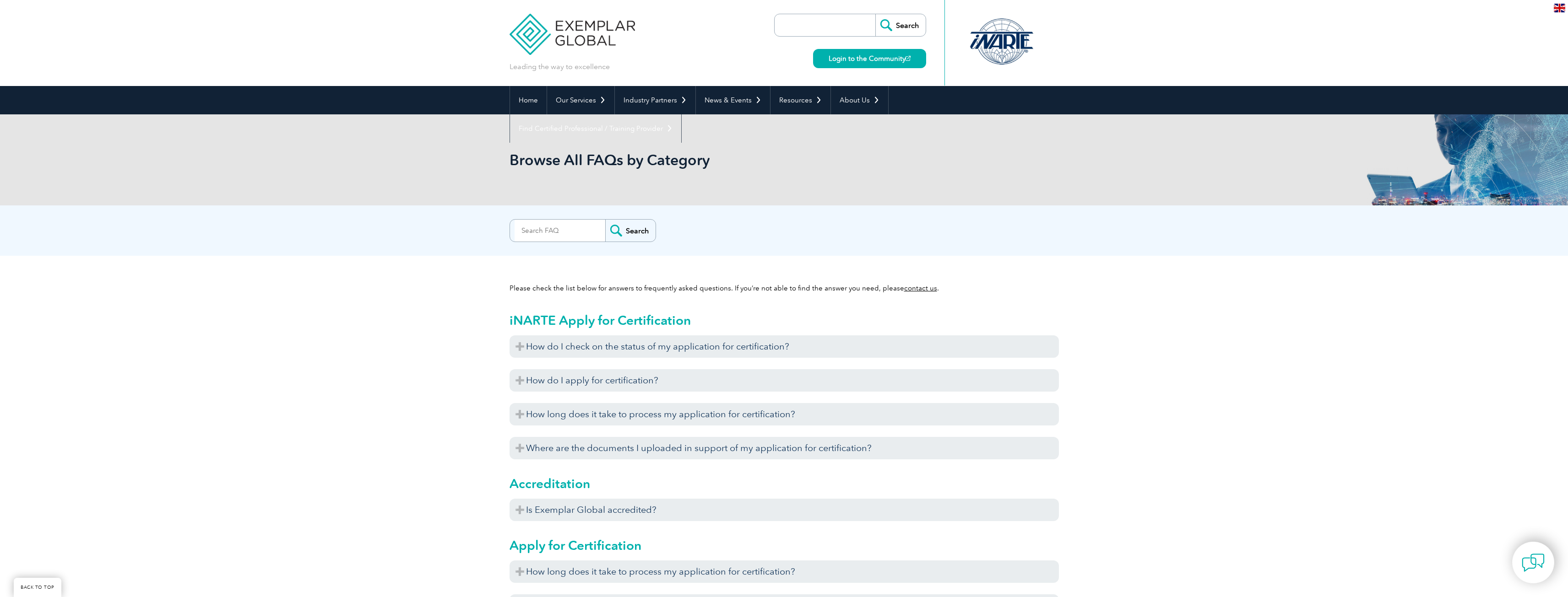
scroll to position [3080, 0]
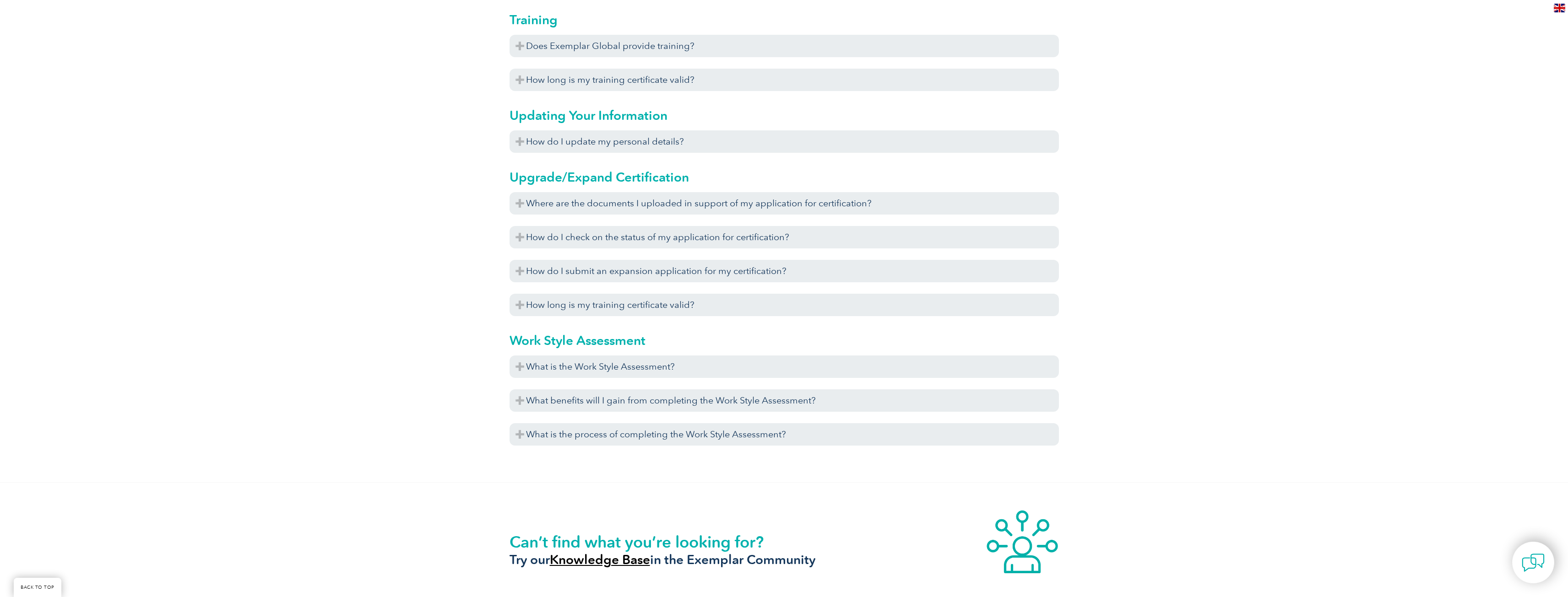
click at [579, 59] on div "Exemplar Global does not provide the training required to become an auditor. Ou…" at bounding box center [784, 59] width 550 height 5
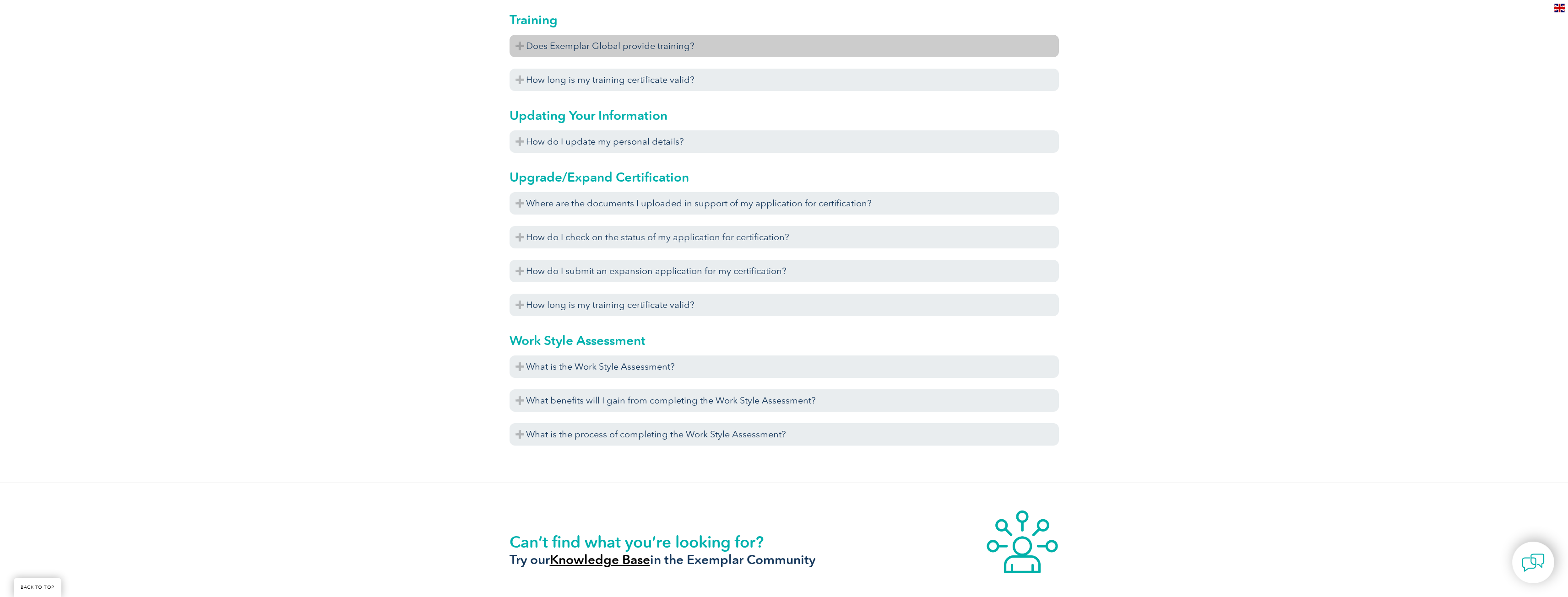
click at [597, 42] on h3 "Does Exemplar Global provide training?" at bounding box center [784, 46] width 550 height 22
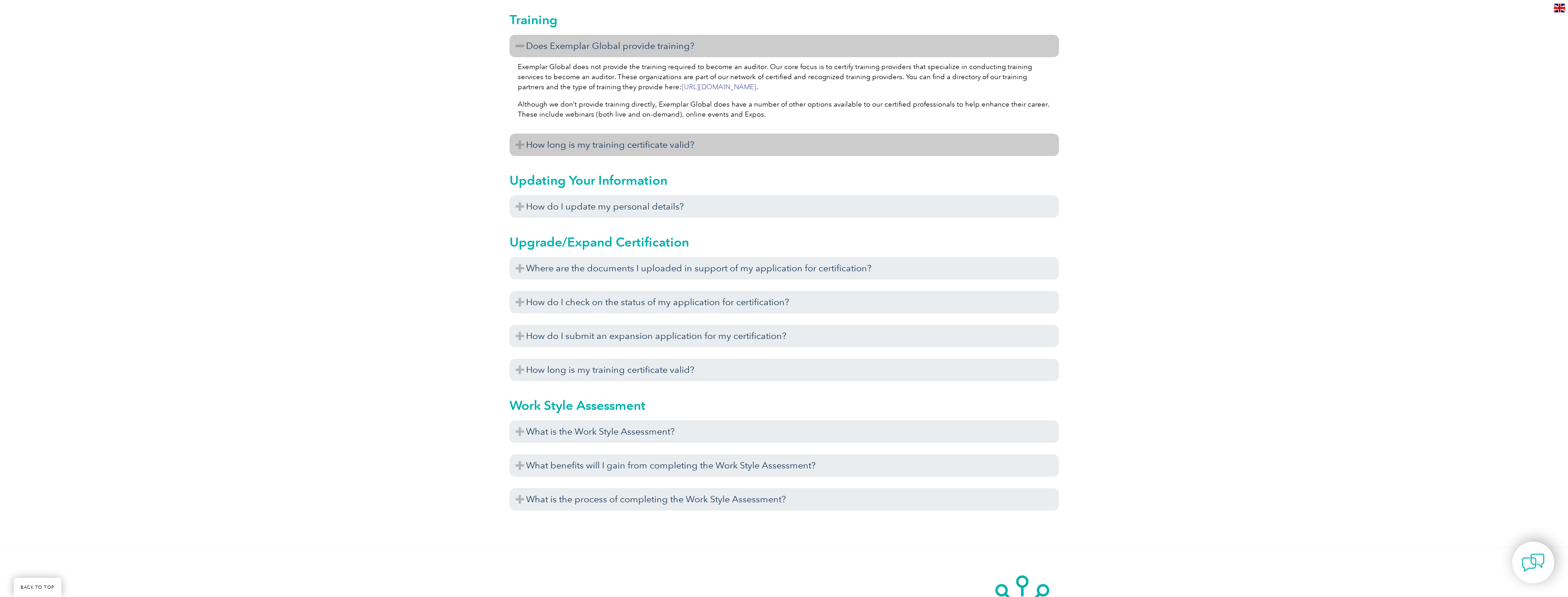
click at [611, 144] on h3 "How long is my training certificate valid?" at bounding box center [784, 145] width 550 height 22
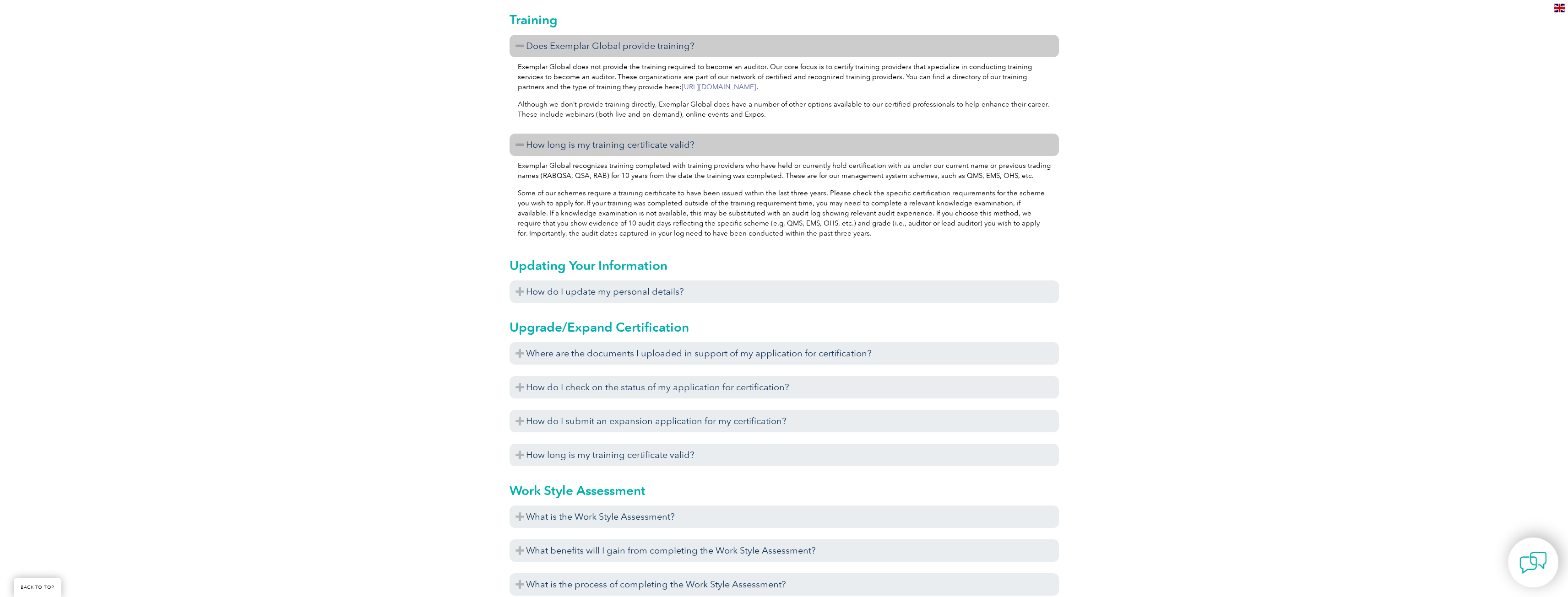
click at [1541, 571] on img at bounding box center [1533, 563] width 28 height 28
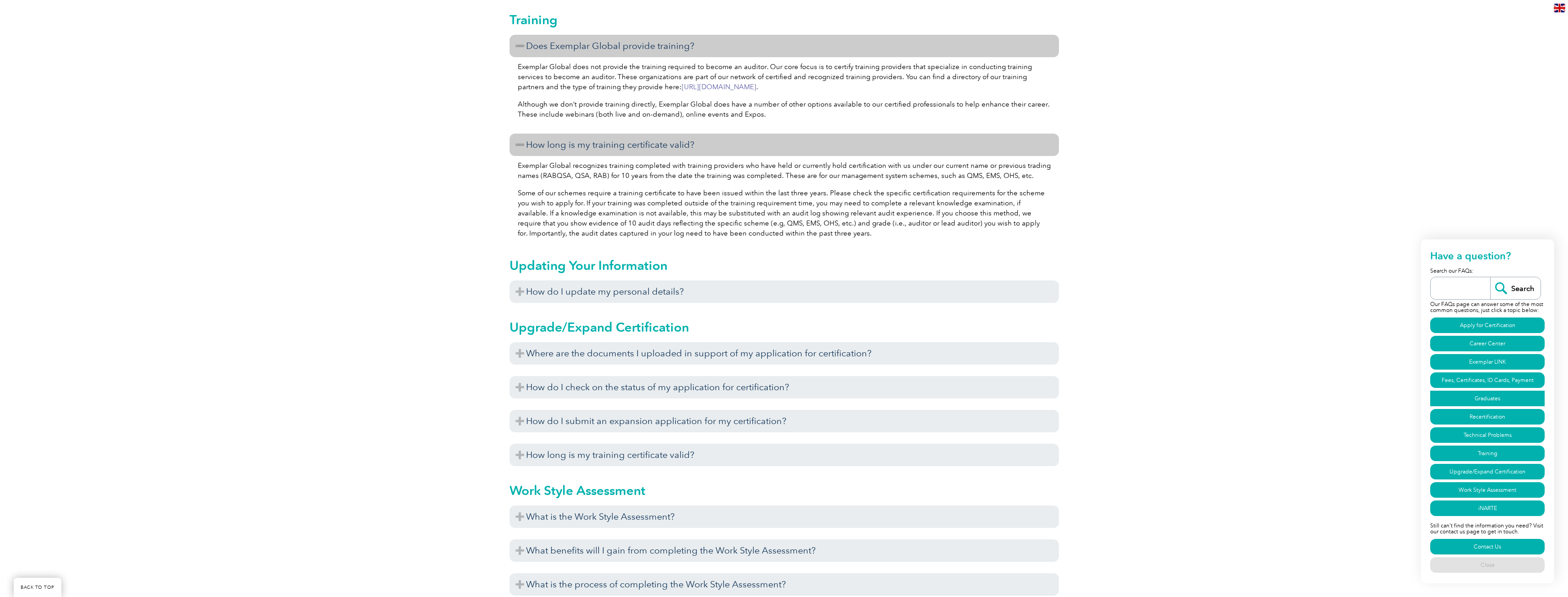
click at [1489, 400] on link "Graduates" at bounding box center [1488, 399] width 114 height 16
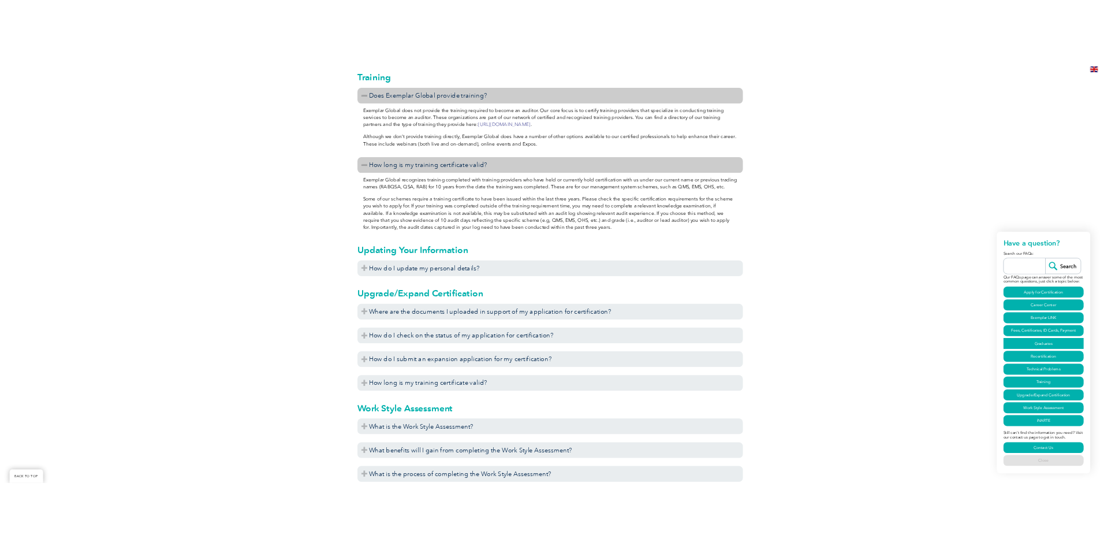
scroll to position [3239, 0]
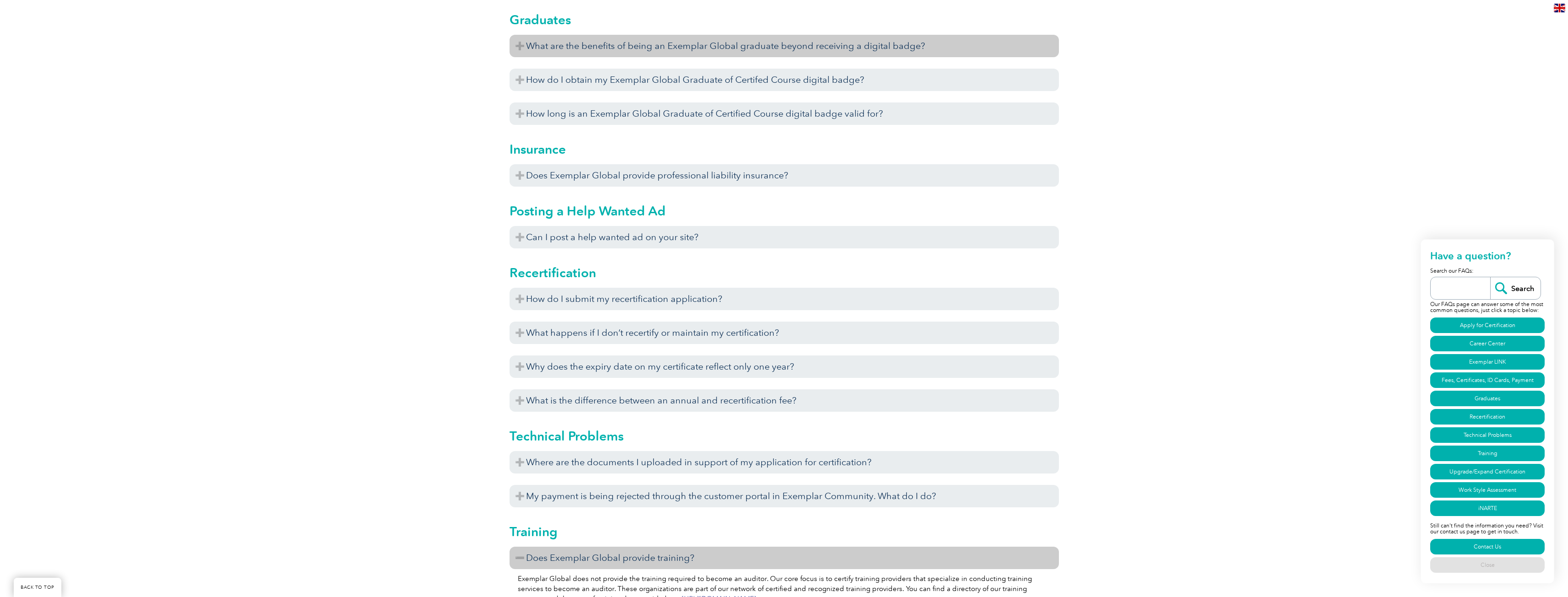
click at [936, 44] on h3 "What are the benefits of being an Exemplar Global graduate beyond receiving a d…" at bounding box center [784, 46] width 550 height 22
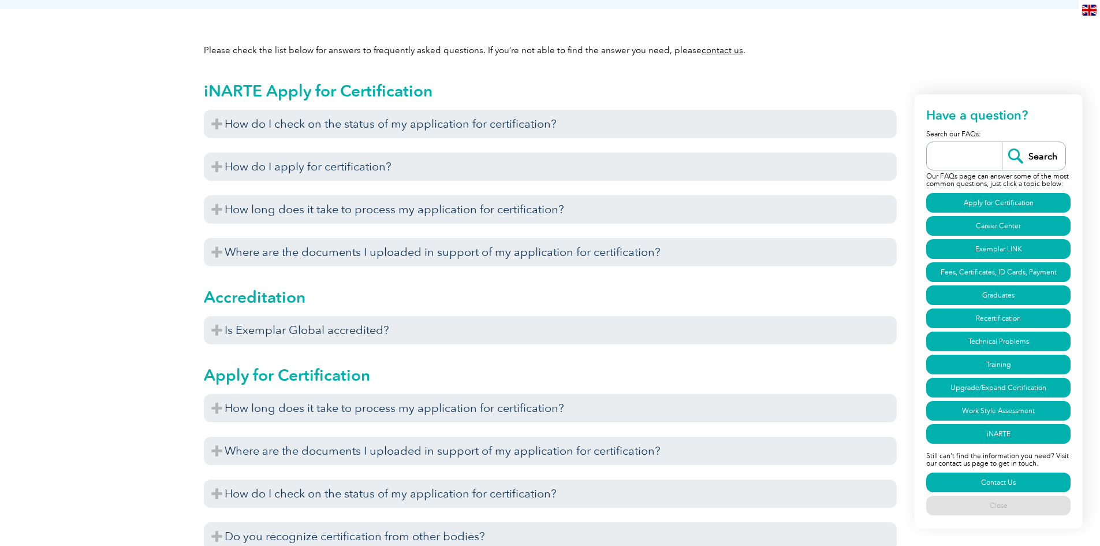
scroll to position [0, 0]
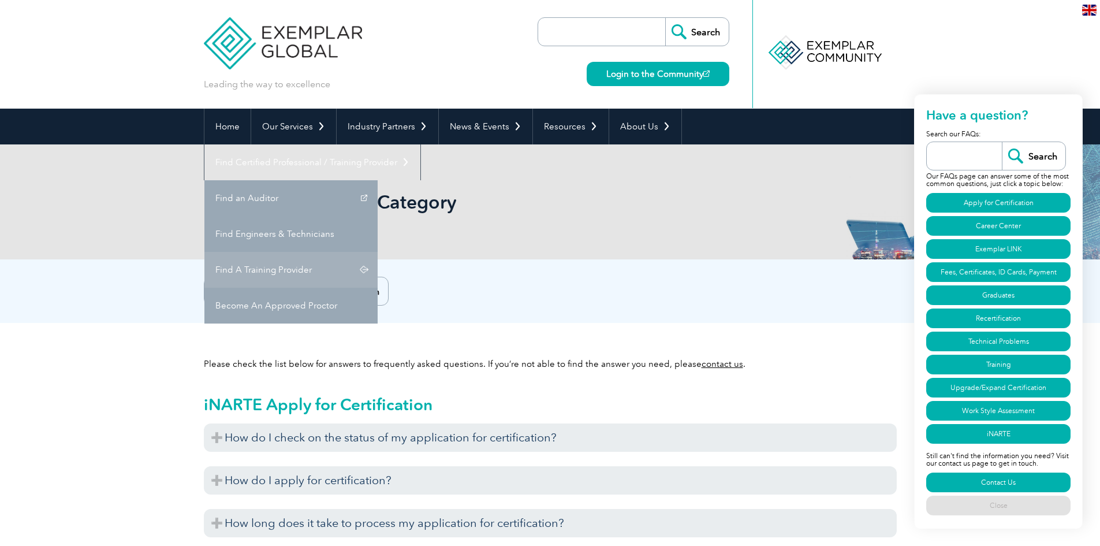
click at [378, 252] on link "Find A Training Provider" at bounding box center [290, 270] width 173 height 36
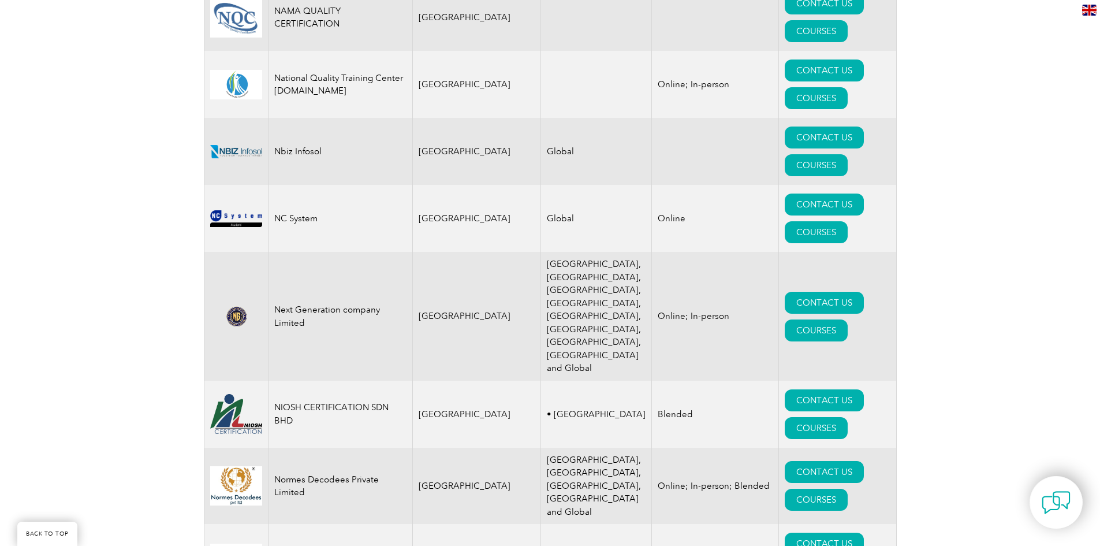
scroll to position [13903, 0]
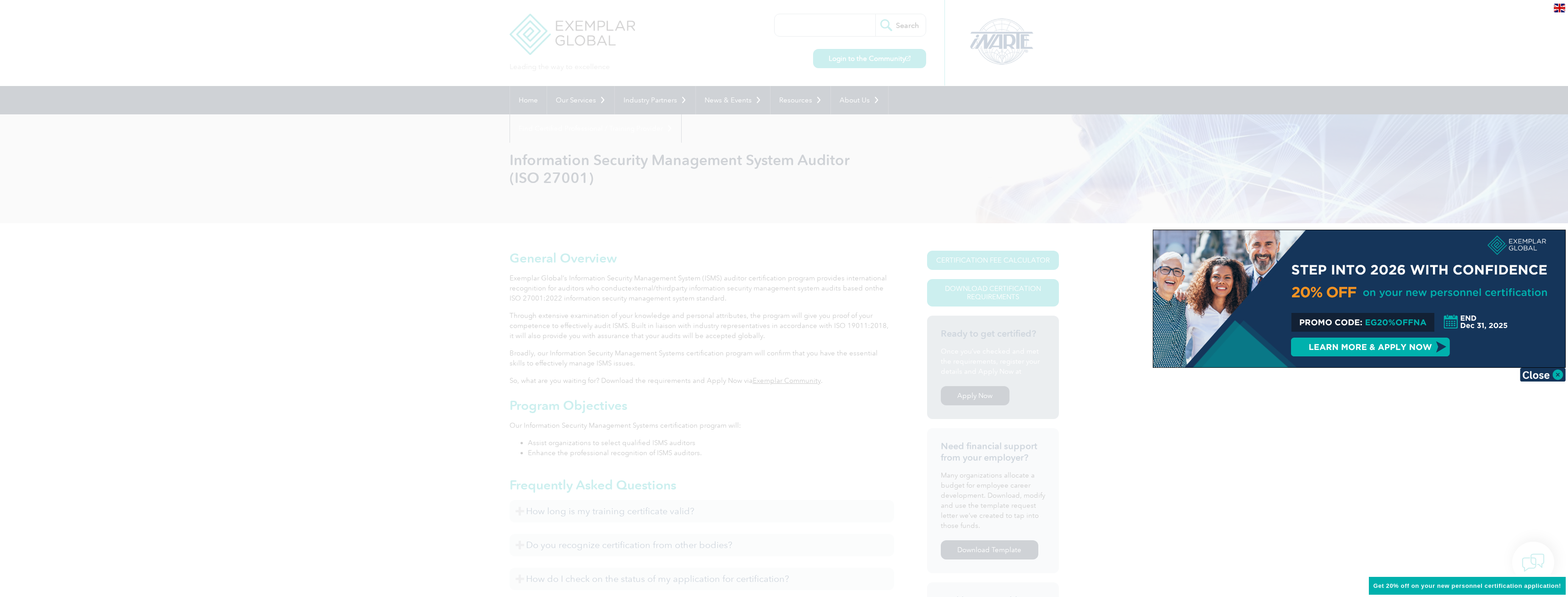
click at [1121, 440] on div at bounding box center [784, 298] width 1568 height 597
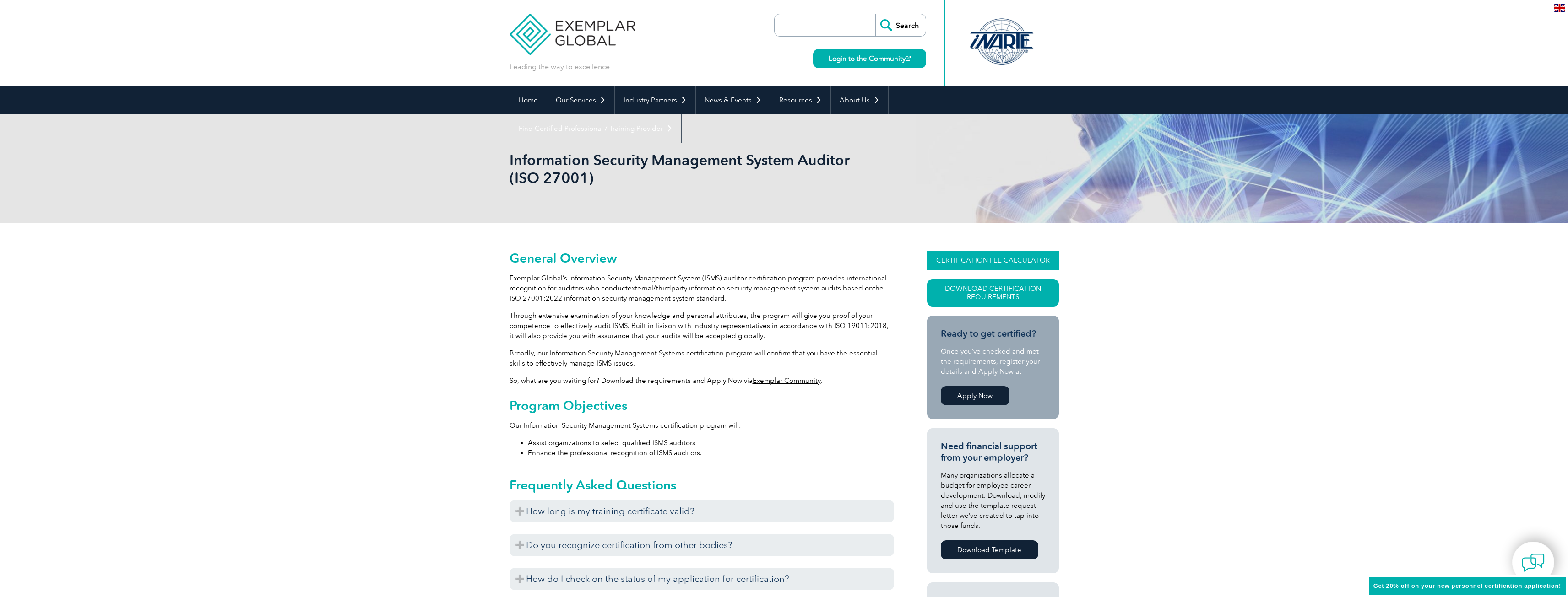
click at [980, 261] on link "CERTIFICATION FEE CALCULATOR" at bounding box center [993, 260] width 132 height 19
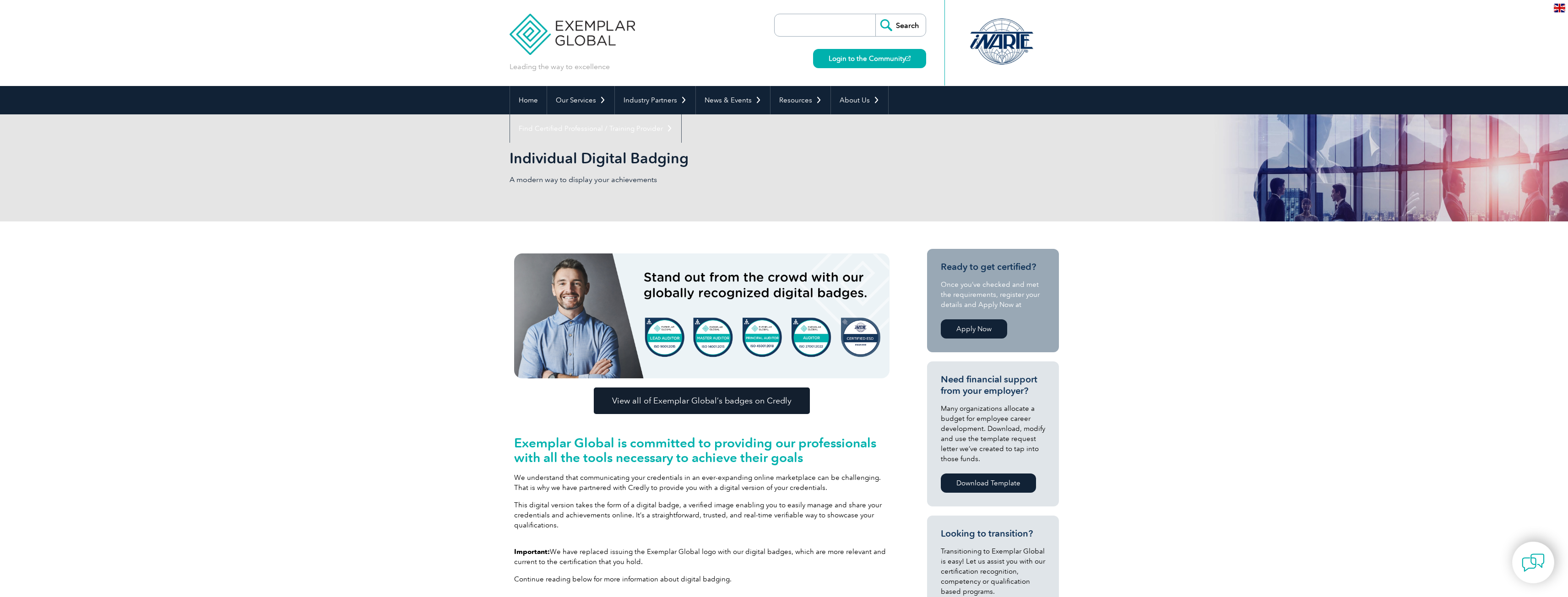
drag, startPoint x: 303, startPoint y: 466, endPoint x: 309, endPoint y: 465, distance: 6.1
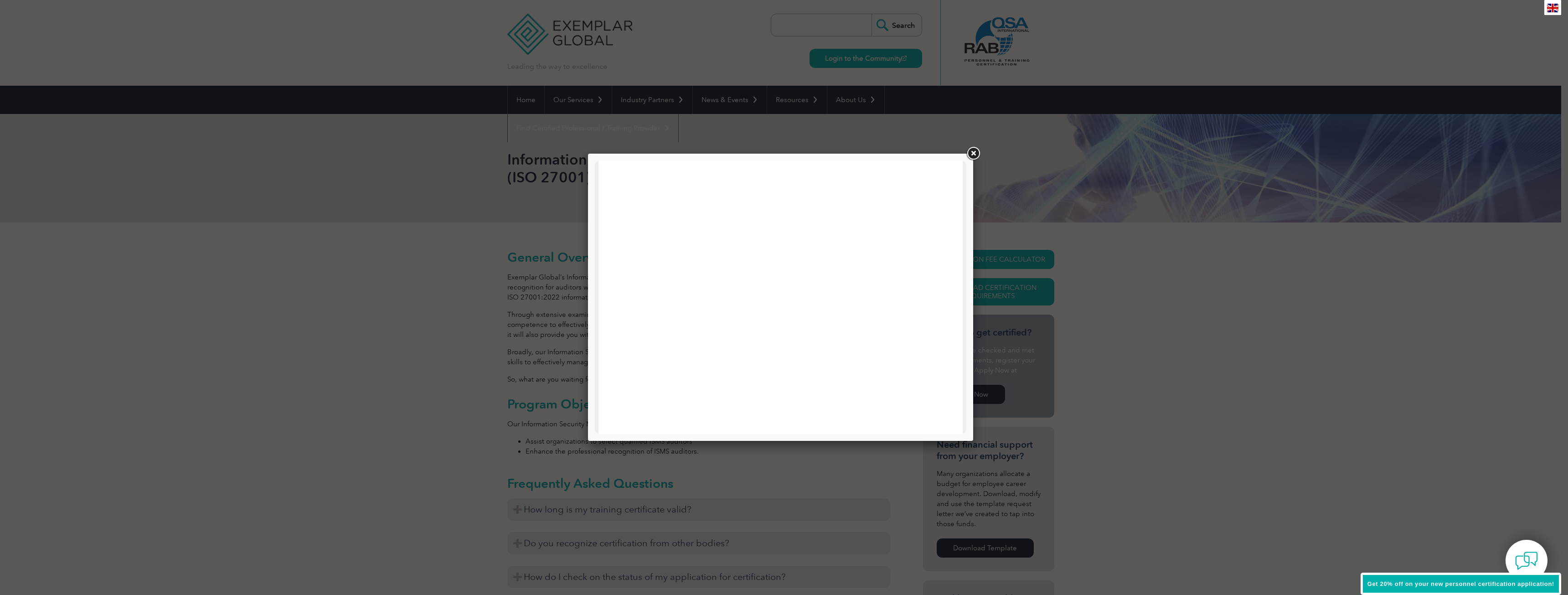
click at [610, 248] on div at bounding box center [780, 514] width 364 height 709
click at [606, 267] on div at bounding box center [780, 514] width 364 height 709
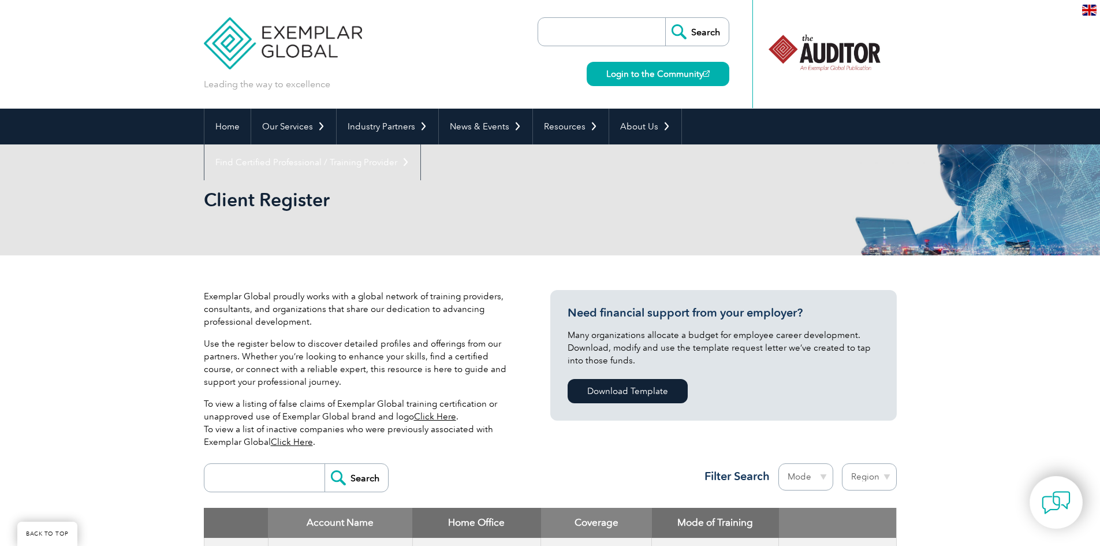
scroll to position [13903, 0]
